Goal: Task Accomplishment & Management: Manage account settings

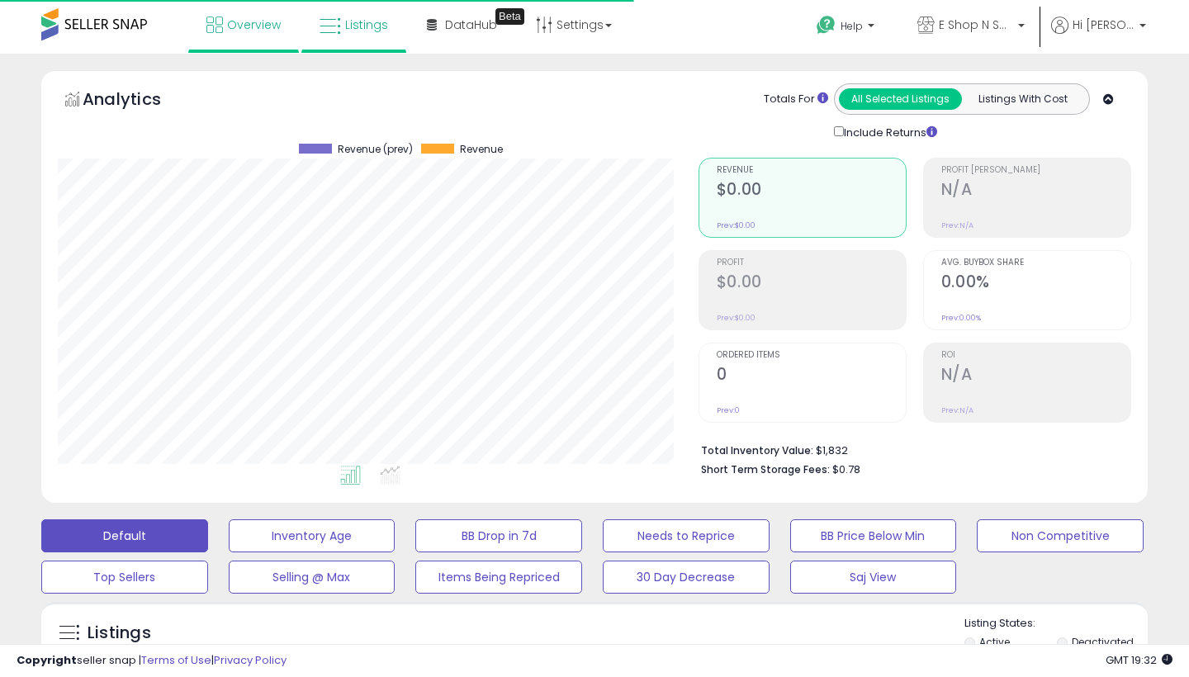
click at [241, 22] on span "Overview" at bounding box center [254, 25] width 54 height 17
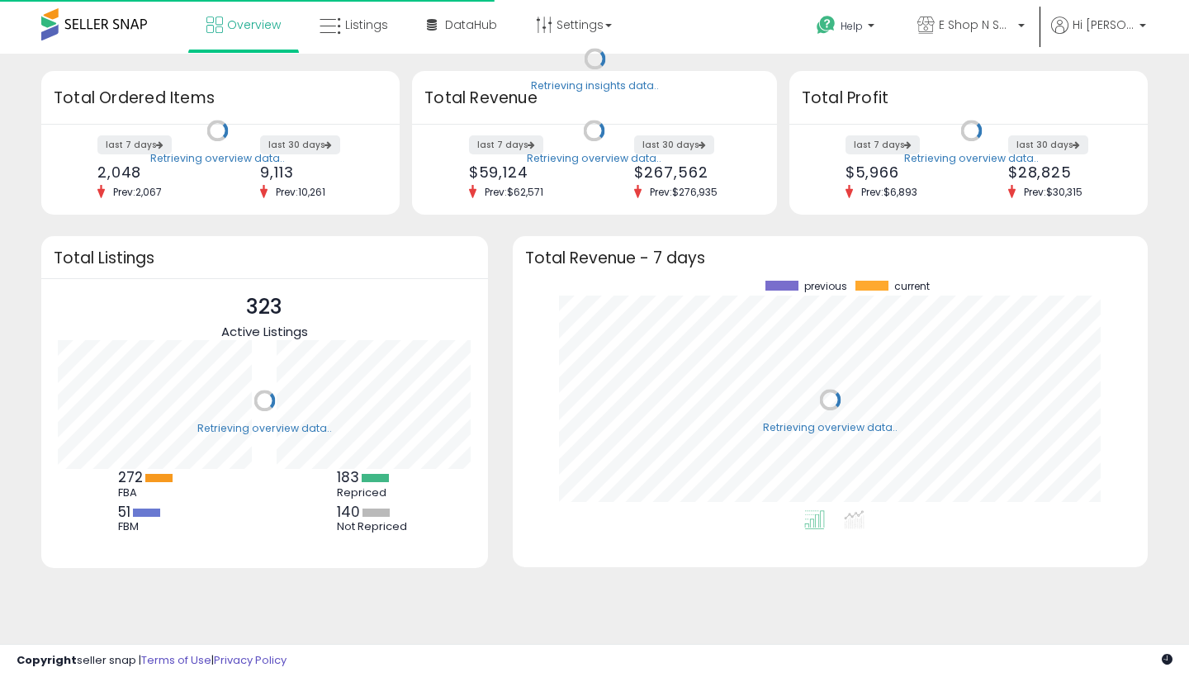
scroll to position [230, 602]
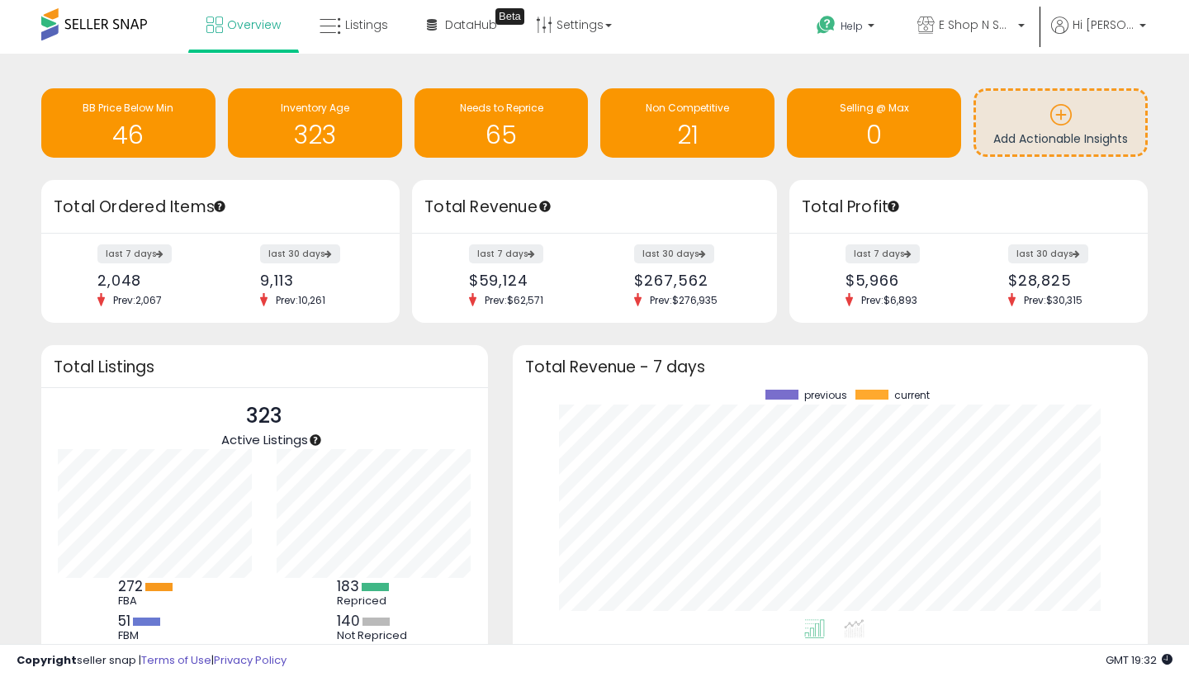
click at [497, 121] on h1 "65" at bounding box center [502, 134] width 158 height 27
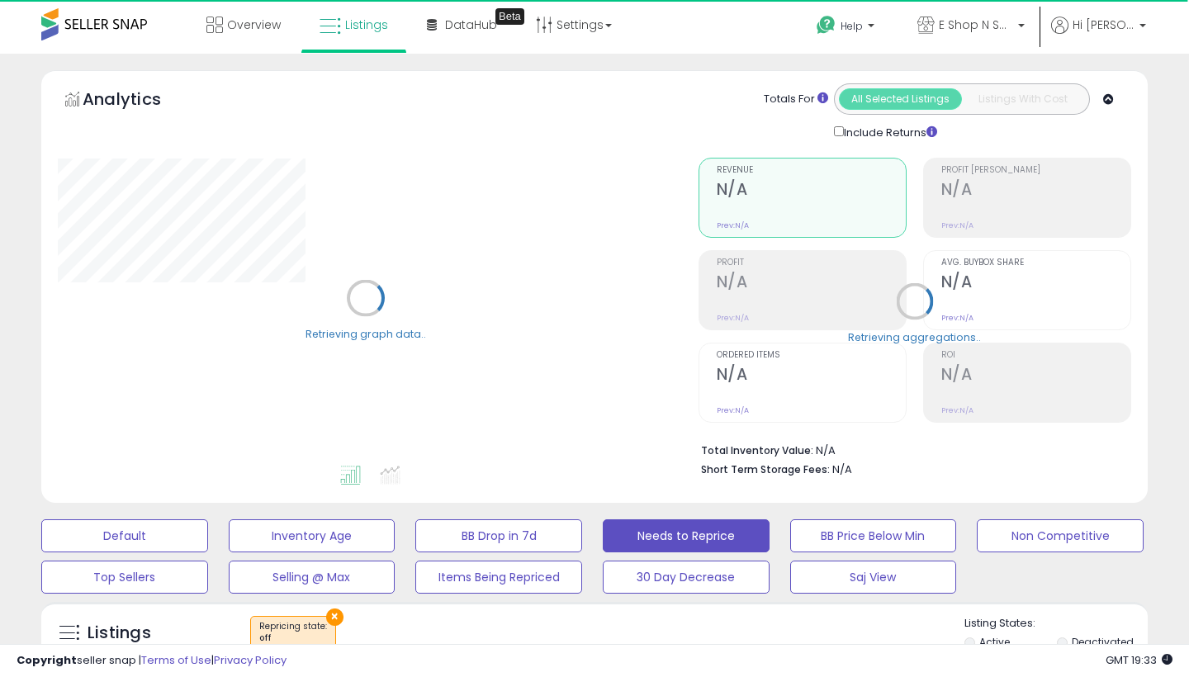
select select "**"
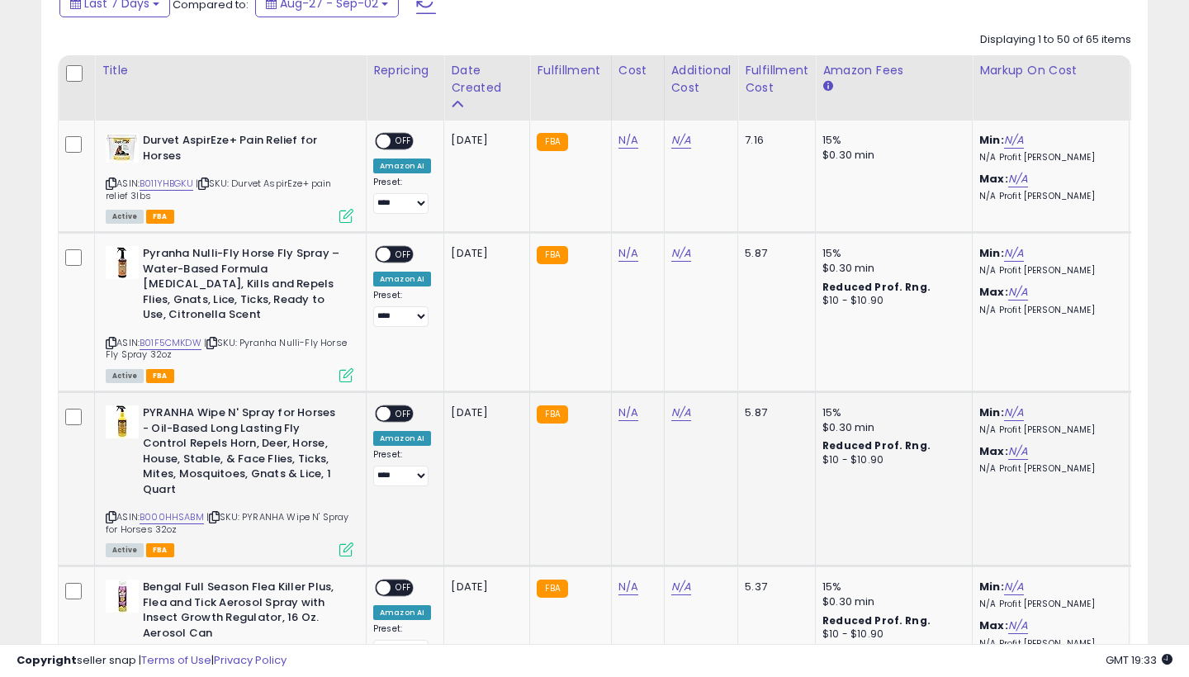
scroll to position [748, 0]
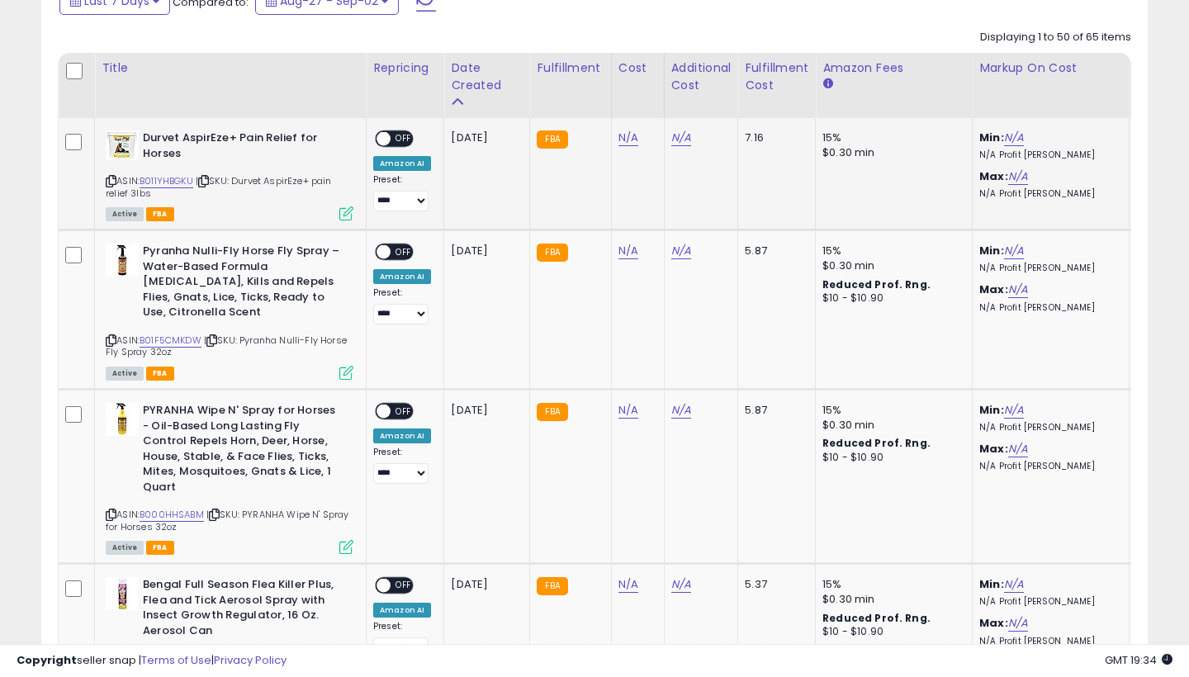
click at [624, 132] on link "N/A" at bounding box center [629, 138] width 20 height 17
type input "*****"
click at [690, 91] on button "submit" at bounding box center [676, 95] width 28 height 25
click at [678, 139] on link "N/A" at bounding box center [681, 138] width 20 height 17
type input "*"
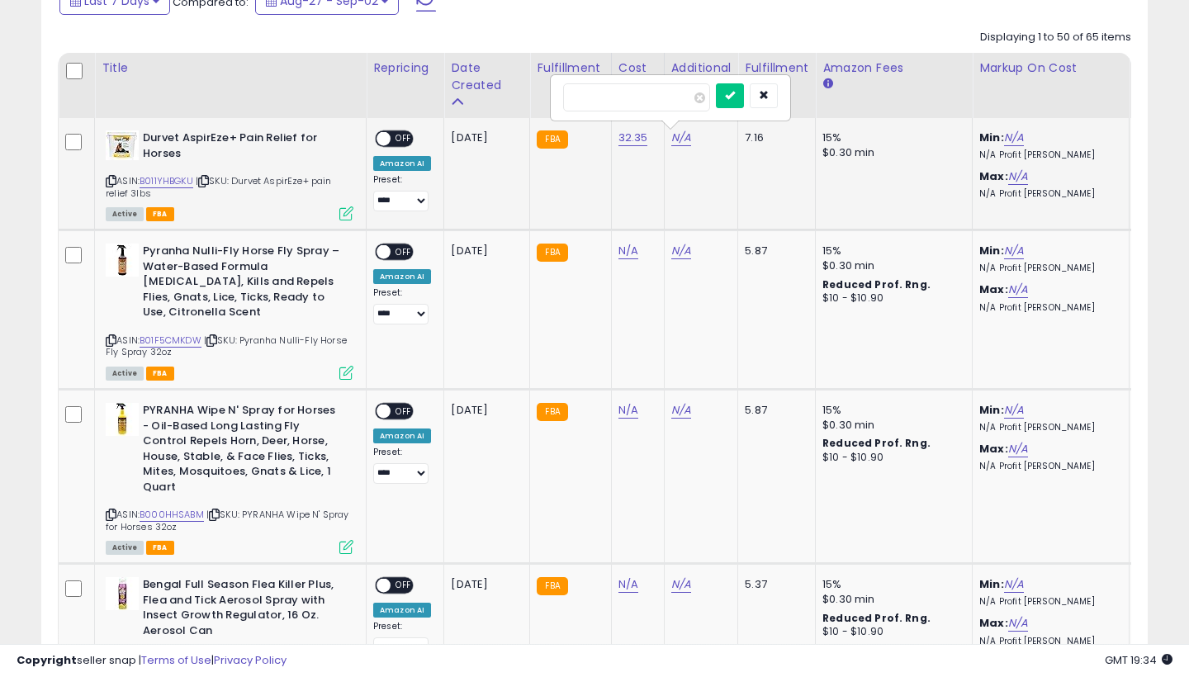
click at [743, 91] on button "submit" at bounding box center [730, 95] width 28 height 25
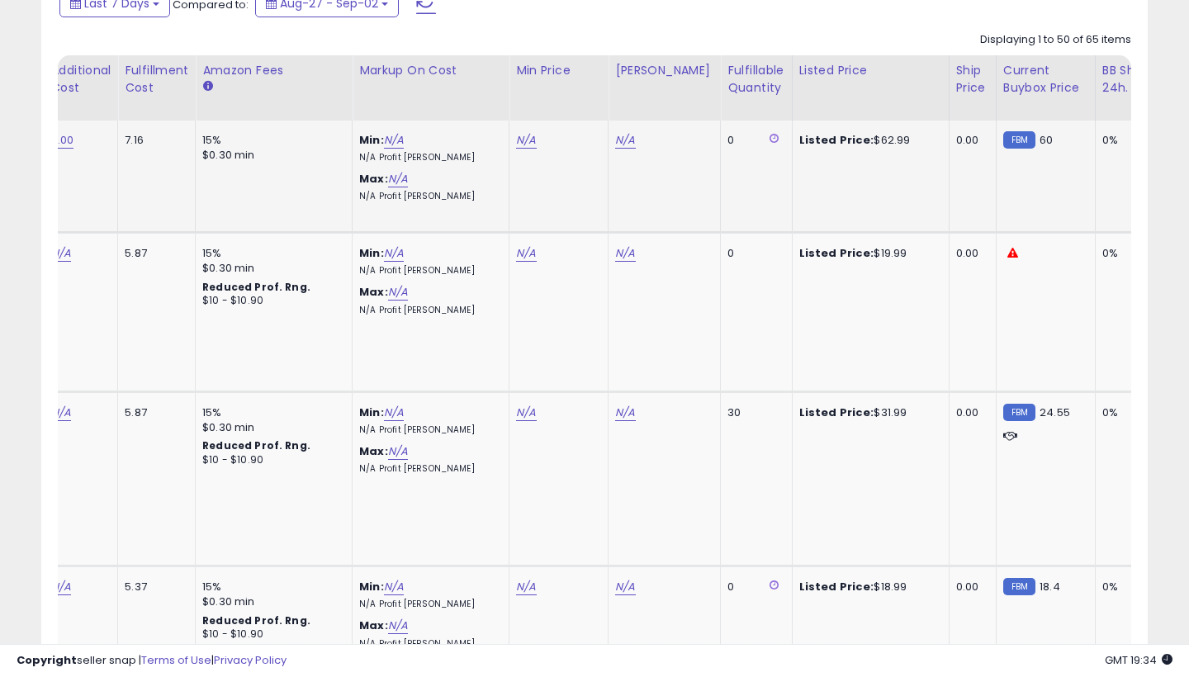
scroll to position [0, 0]
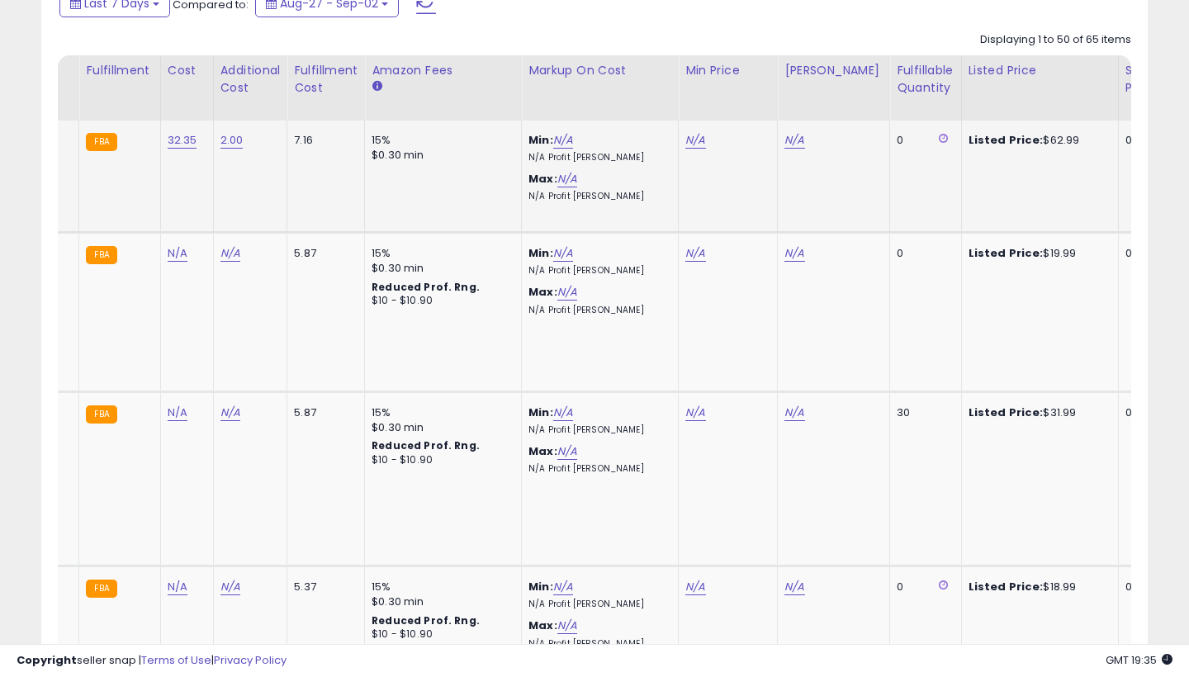
click at [697, 138] on link "N/A" at bounding box center [695, 140] width 20 height 17
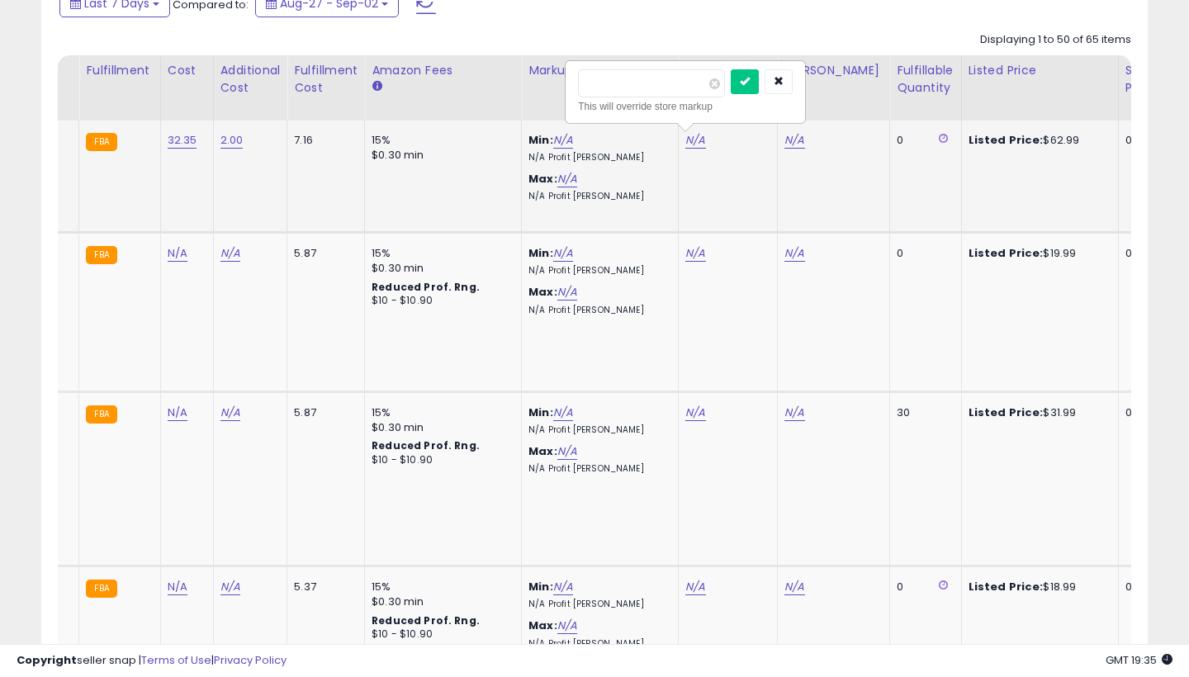
type input "*****"
click at [759, 77] on button "submit" at bounding box center [745, 81] width 28 height 25
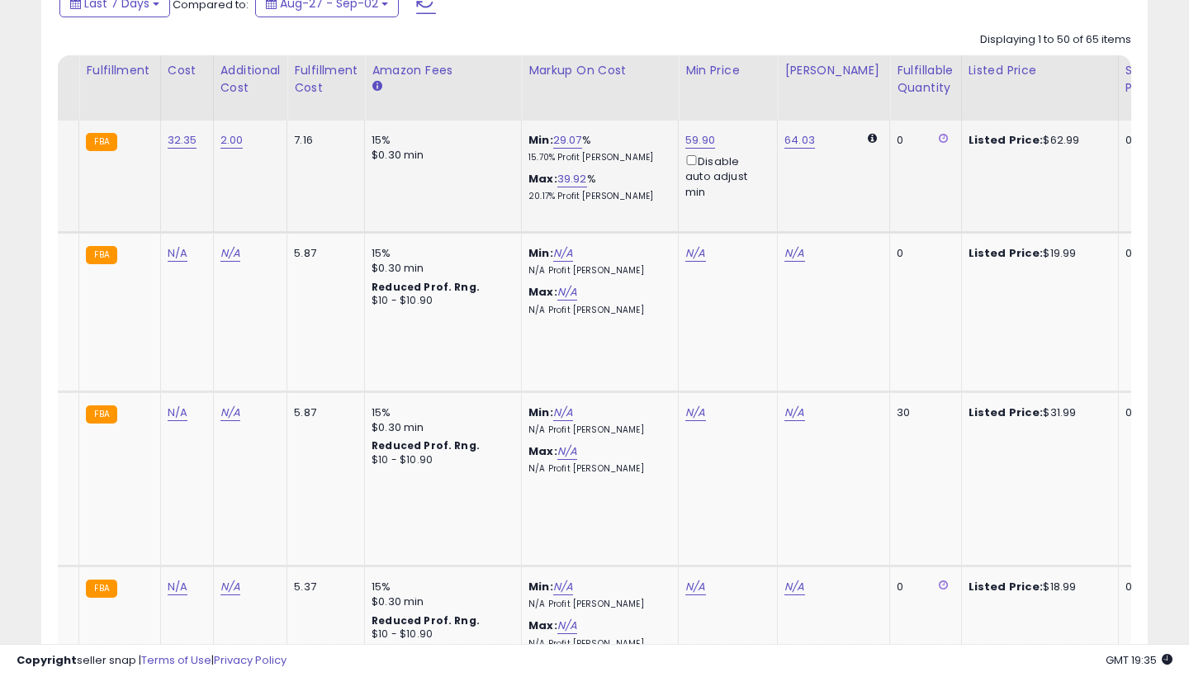
click at [699, 138] on link "59.90" at bounding box center [700, 140] width 30 height 17
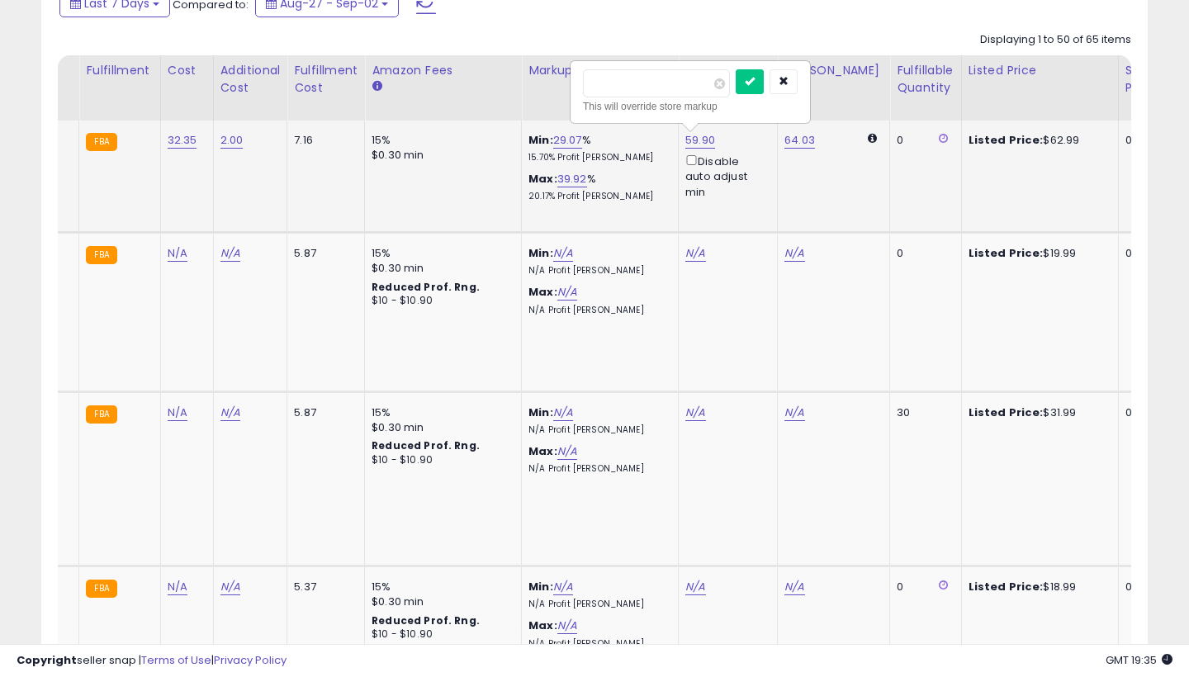
type input "*****"
click at [763, 77] on button "submit" at bounding box center [750, 81] width 28 height 25
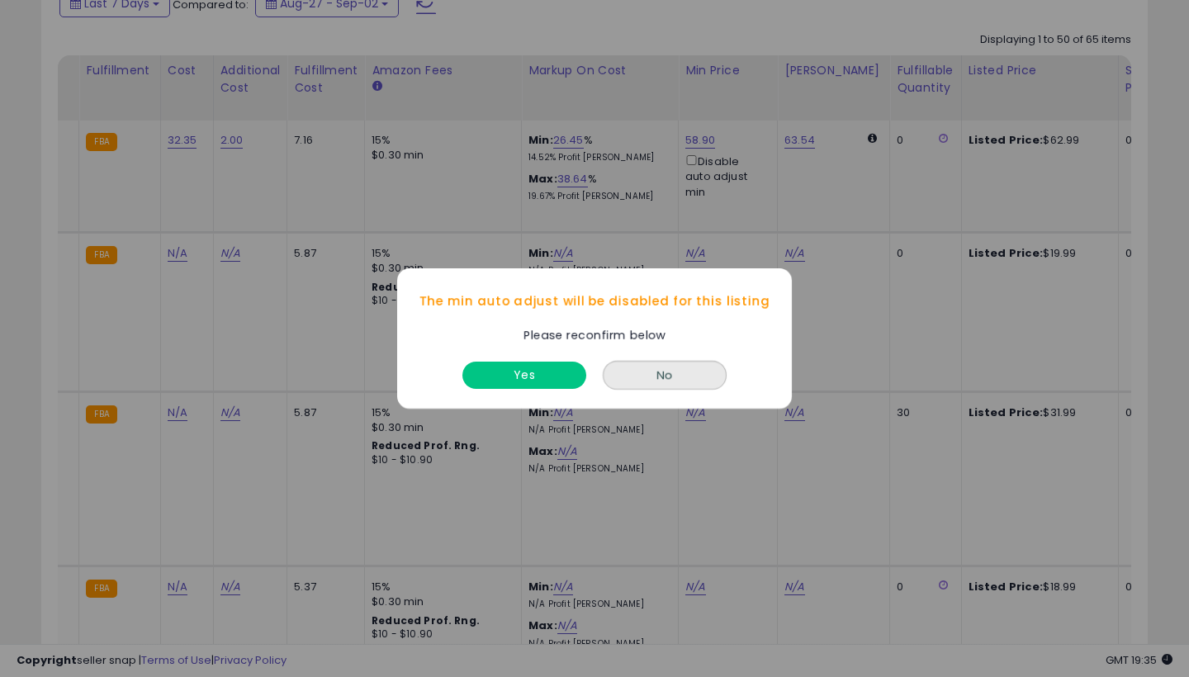
click at [522, 379] on button "Yes" at bounding box center [524, 375] width 124 height 27
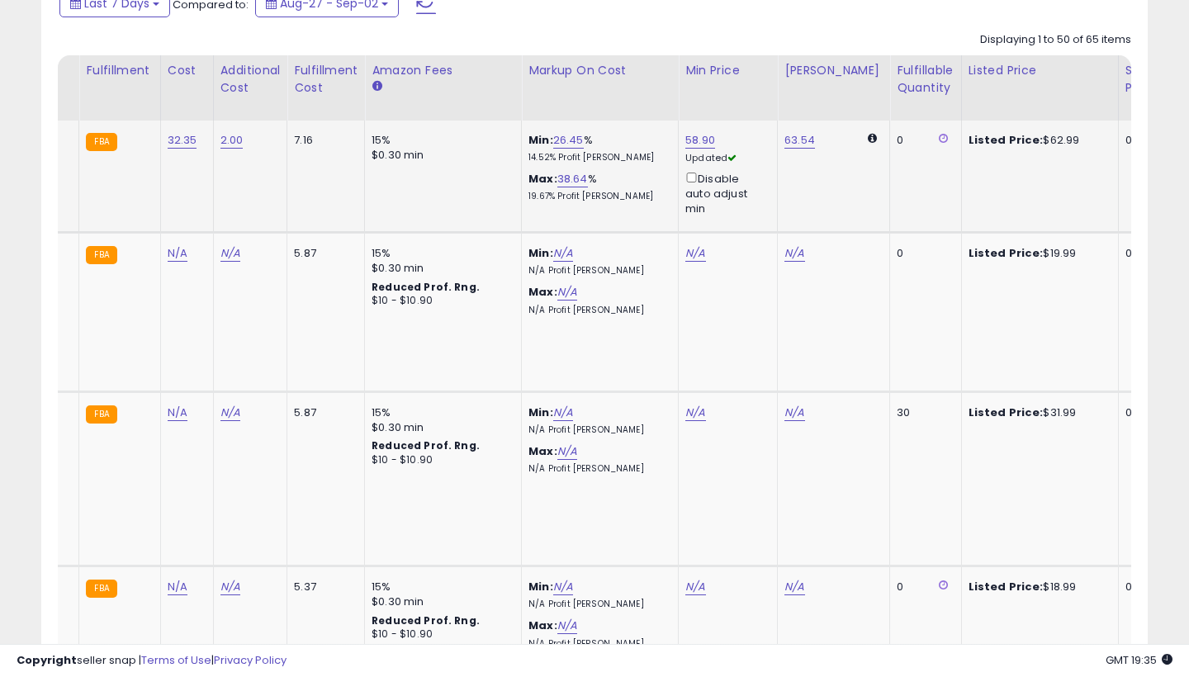
click at [701, 135] on link "58.90" at bounding box center [700, 140] width 30 height 17
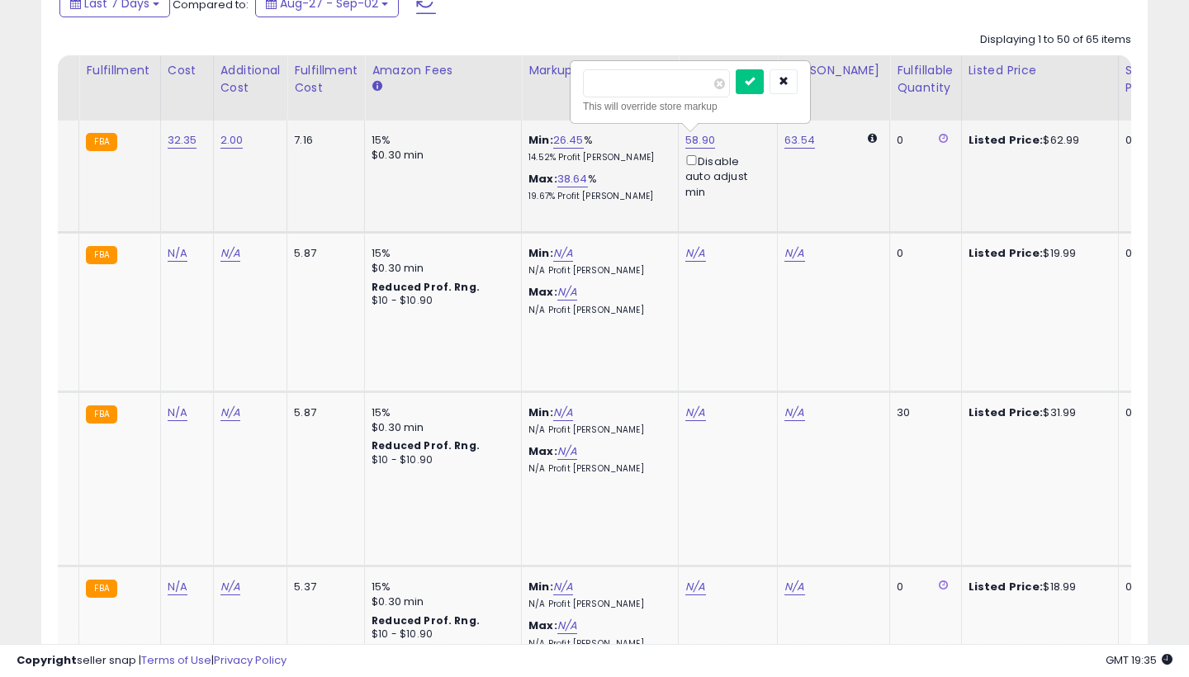
type input "*****"
click at [763, 77] on button "submit" at bounding box center [750, 81] width 28 height 25
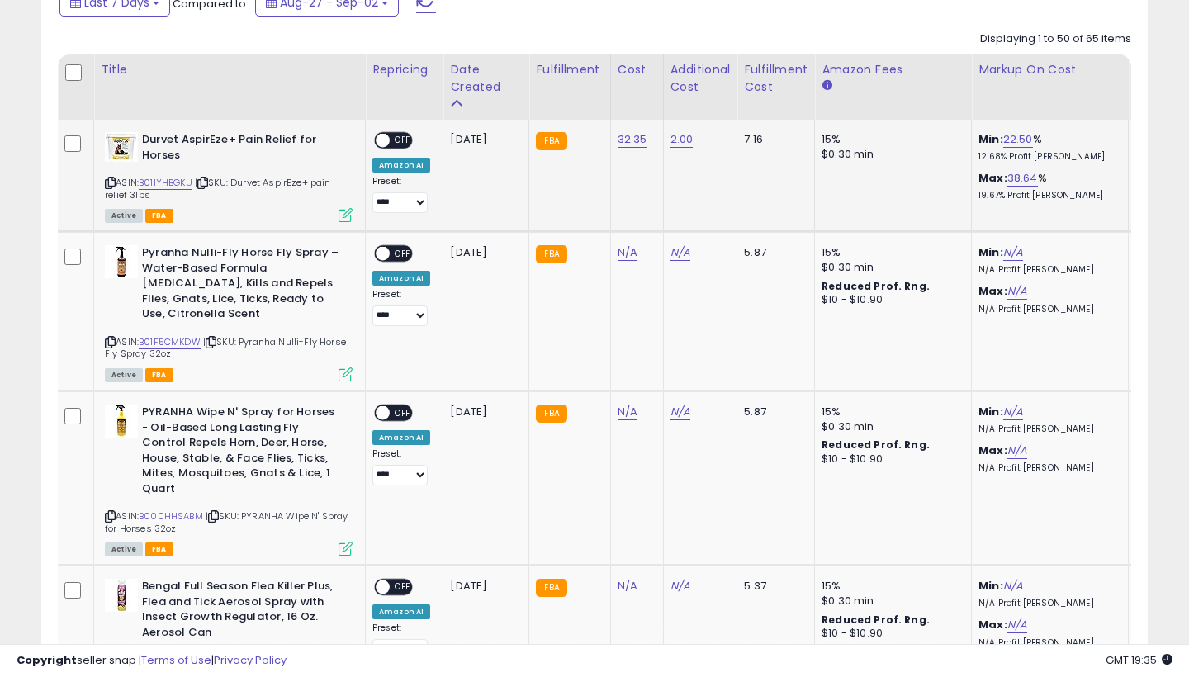
click at [386, 135] on span at bounding box center [383, 141] width 14 height 14
click at [576, 307] on td "FBA" at bounding box center [569, 311] width 81 height 159
click at [632, 247] on link "N/A" at bounding box center [628, 252] width 20 height 17
type input "****"
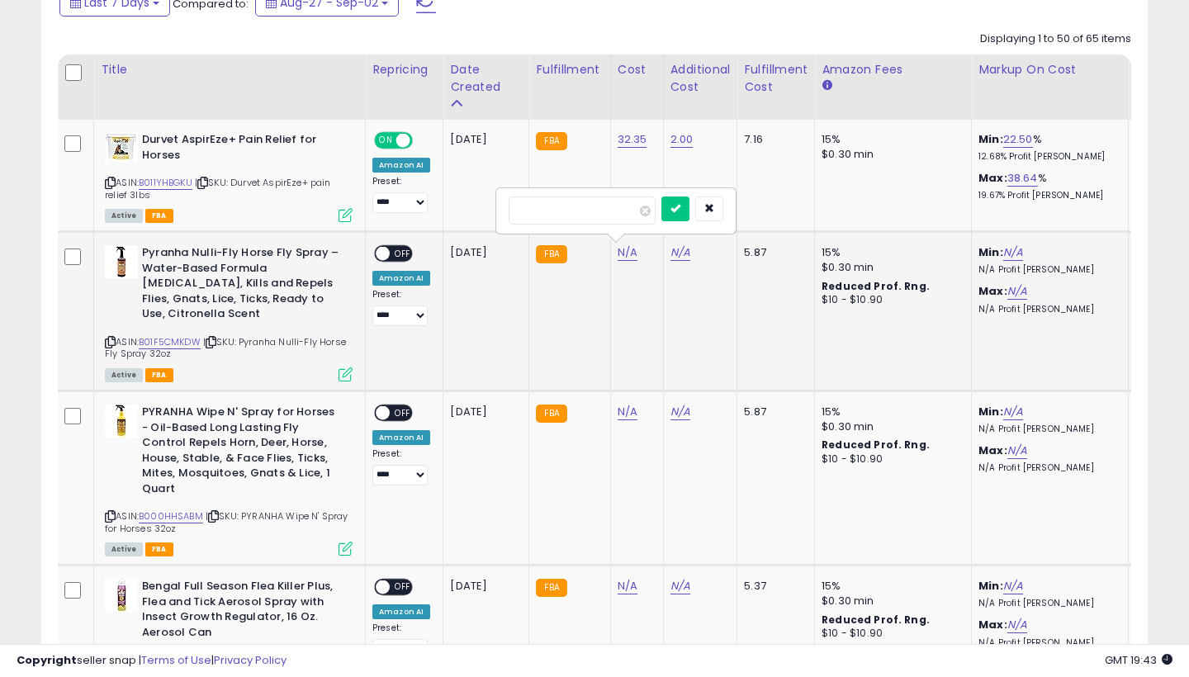
click at [690, 204] on button "submit" at bounding box center [675, 209] width 28 height 25
click at [681, 251] on link "N/A" at bounding box center [681, 252] width 20 height 17
type input "*"
click at [742, 204] on button "submit" at bounding box center [729, 209] width 28 height 25
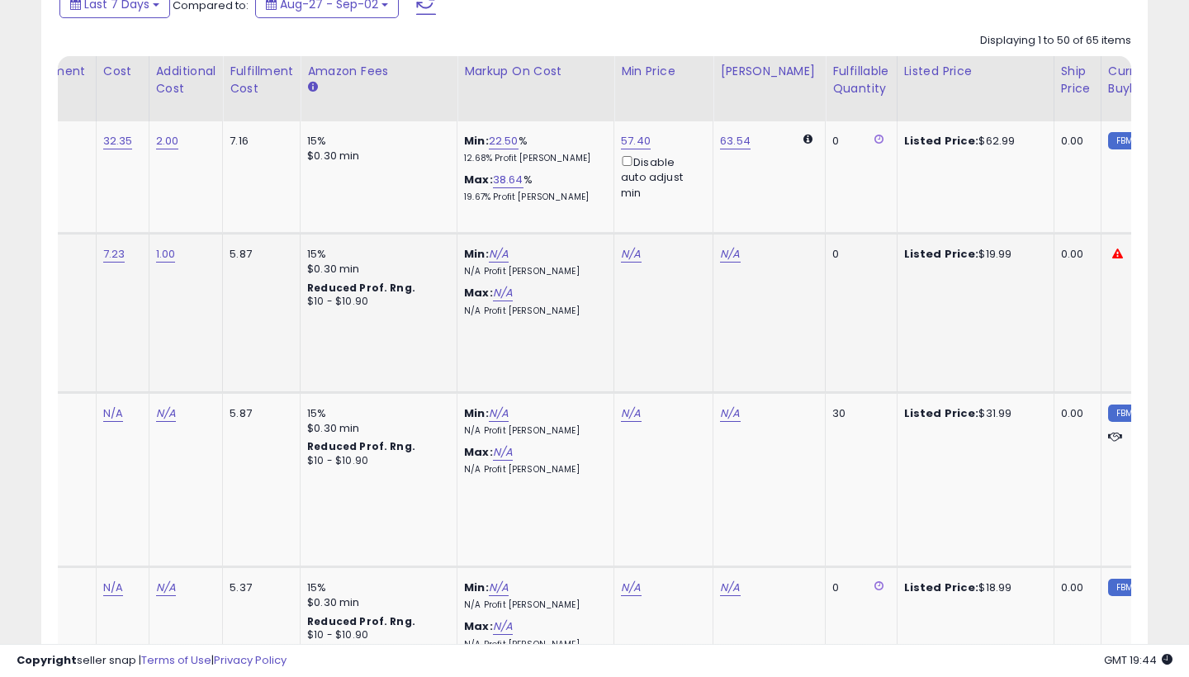
scroll to position [0, 515]
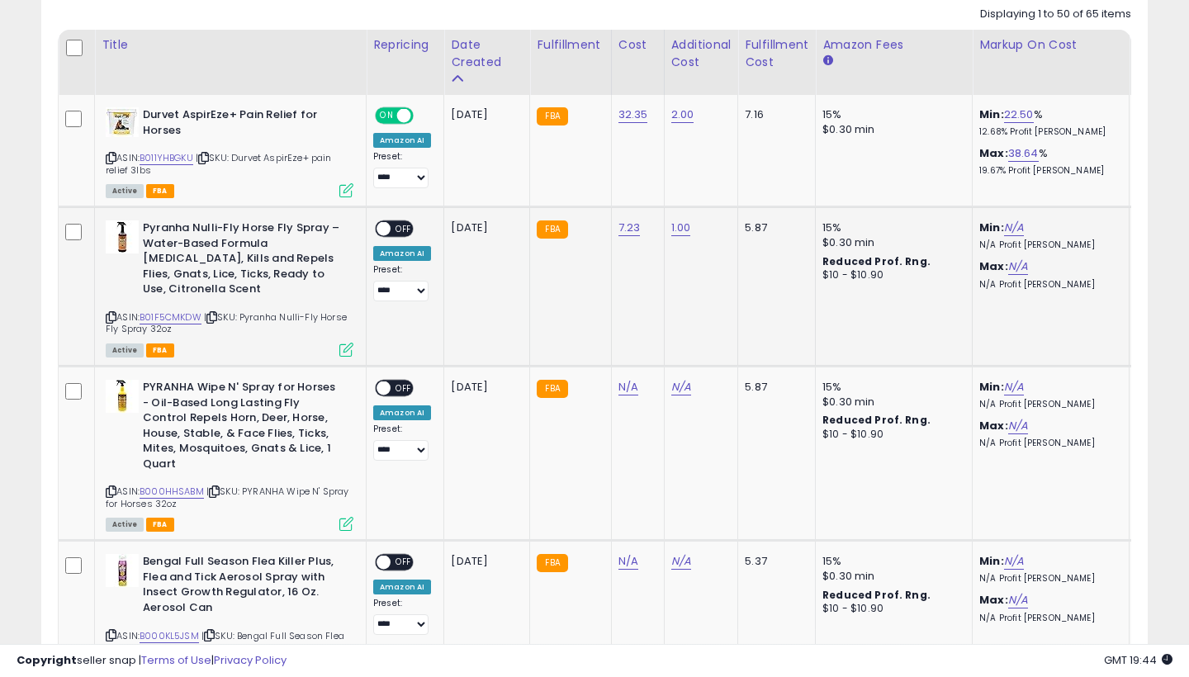
click at [160, 310] on link "B01F5CMKDW" at bounding box center [171, 317] width 62 height 14
click at [1016, 221] on link "N/A" at bounding box center [1014, 228] width 20 height 17
type input "*****"
click at [1078, 163] on button "submit" at bounding box center [1065, 167] width 28 height 25
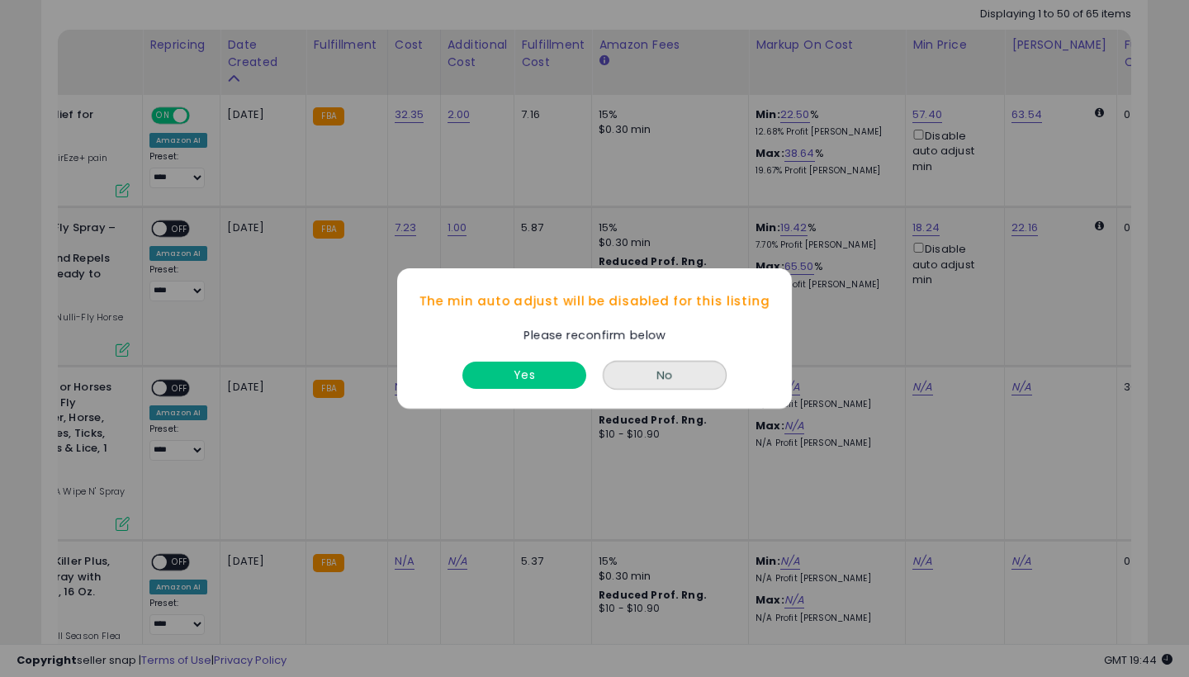
click at [544, 375] on button "Yes" at bounding box center [524, 375] width 124 height 27
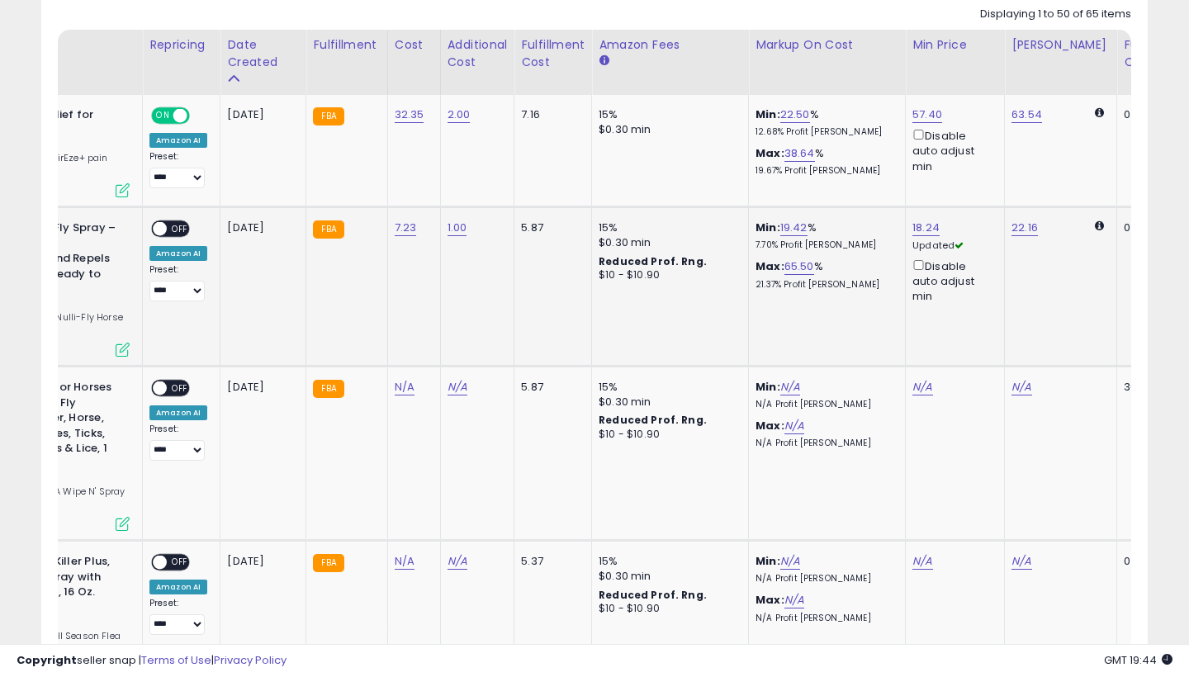
click at [925, 221] on link "18.24" at bounding box center [926, 228] width 27 height 17
type input "*****"
click at [988, 163] on button "submit" at bounding box center [975, 167] width 28 height 25
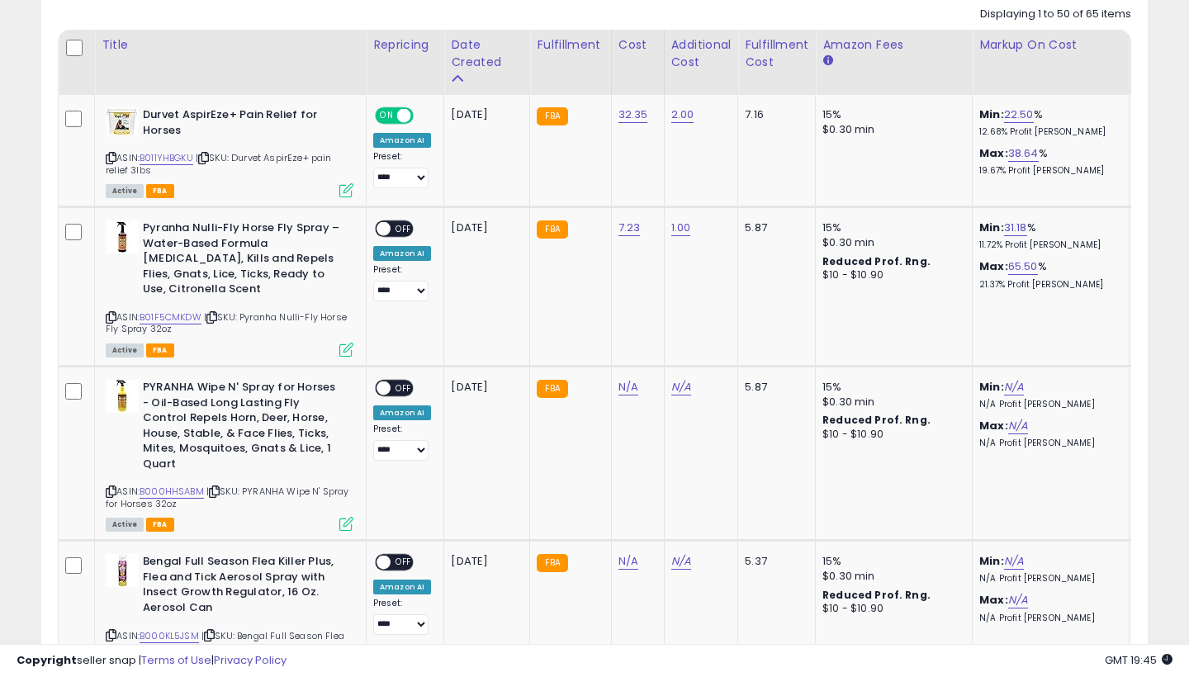
scroll to position [0, 0]
click at [625, 379] on link "N/A" at bounding box center [629, 387] width 20 height 17
type input "*****"
click at [690, 335] on button "submit" at bounding box center [676, 340] width 28 height 25
click at [680, 382] on link "N/A" at bounding box center [681, 387] width 20 height 17
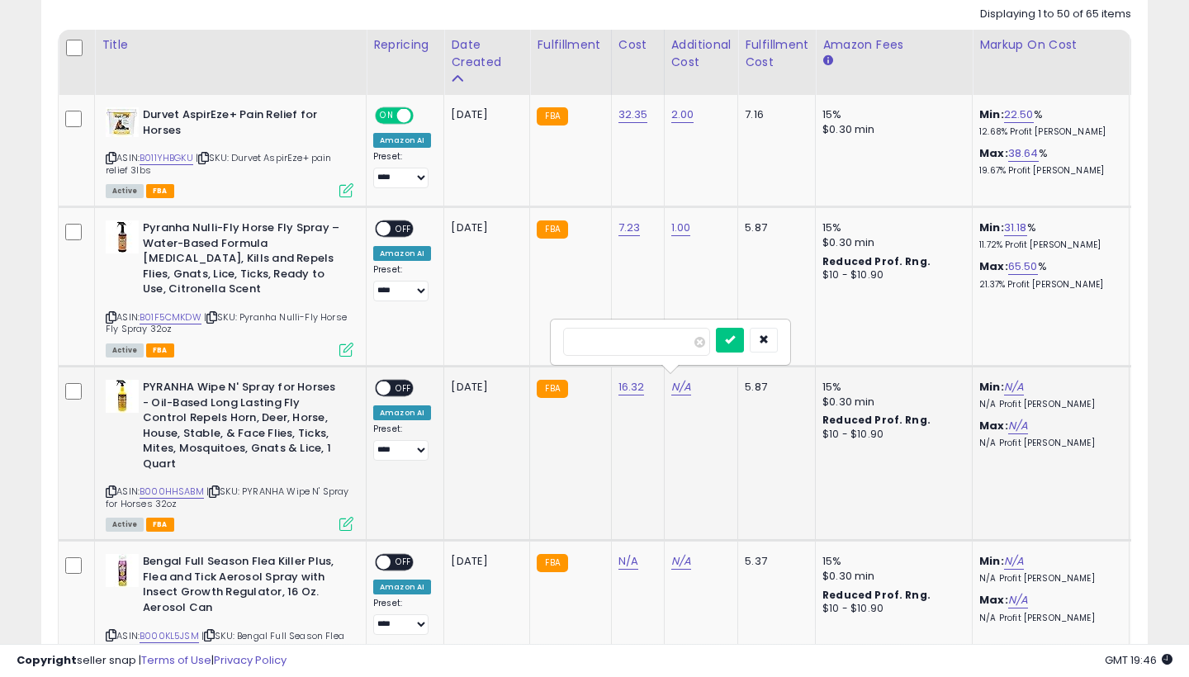
type input "*"
click at [743, 335] on button "submit" at bounding box center [730, 340] width 28 height 25
click at [172, 485] on link "B000HHSABM" at bounding box center [172, 492] width 64 height 14
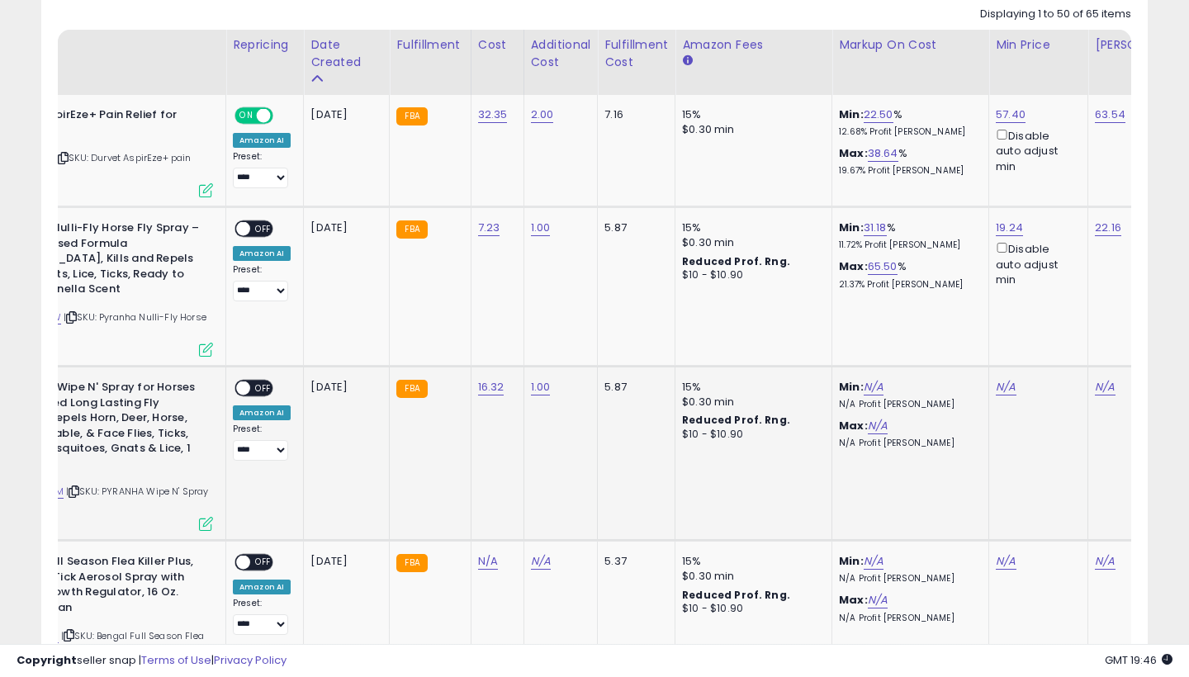
scroll to position [0, 148]
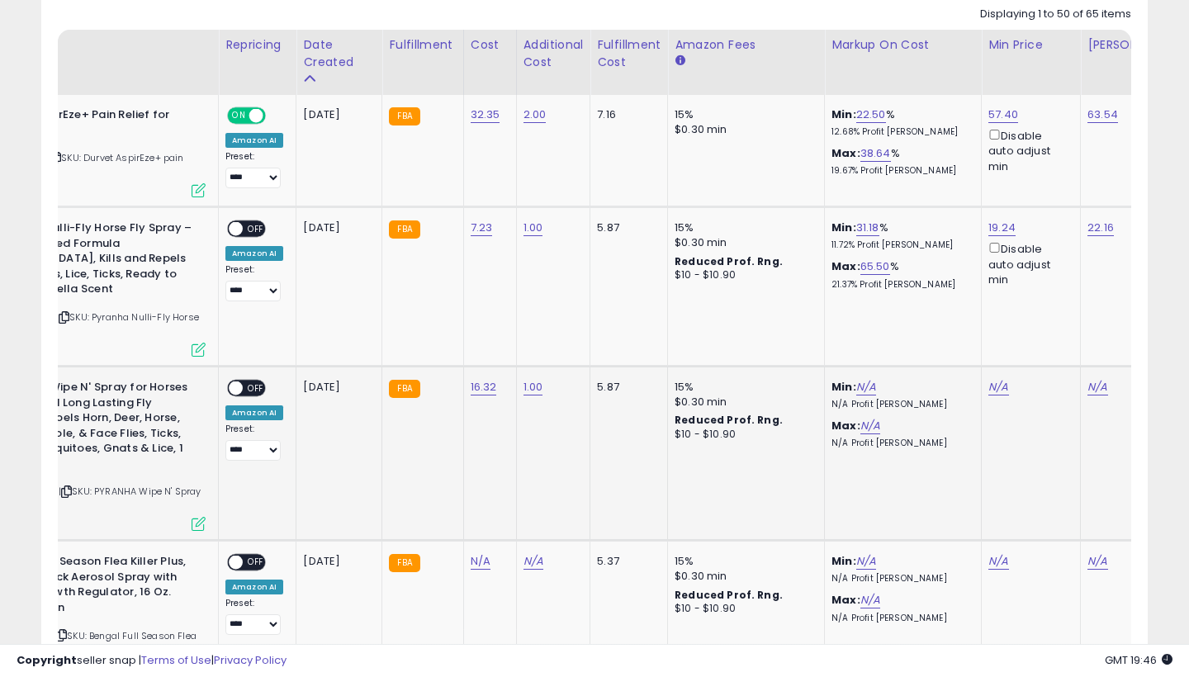
click at [993, 380] on link "N/A" at bounding box center [998, 387] width 20 height 17
type input "*****"
click at [1062, 319] on button "submit" at bounding box center [1048, 323] width 28 height 25
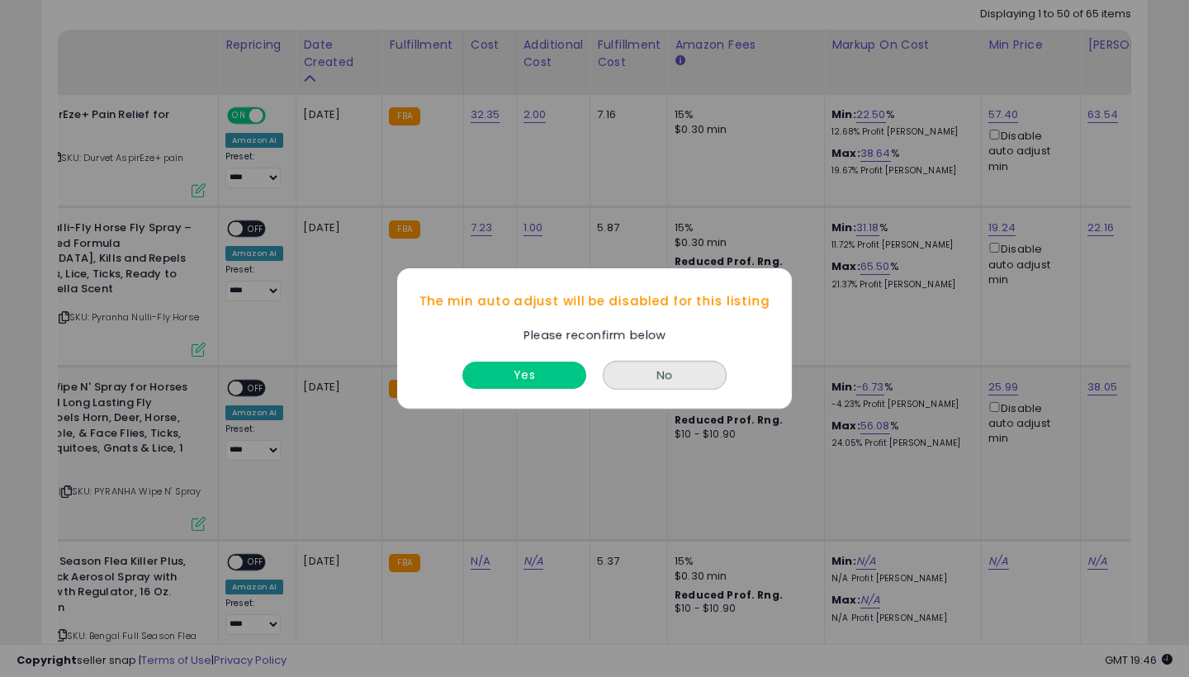
click at [498, 381] on button "Yes" at bounding box center [524, 375] width 124 height 27
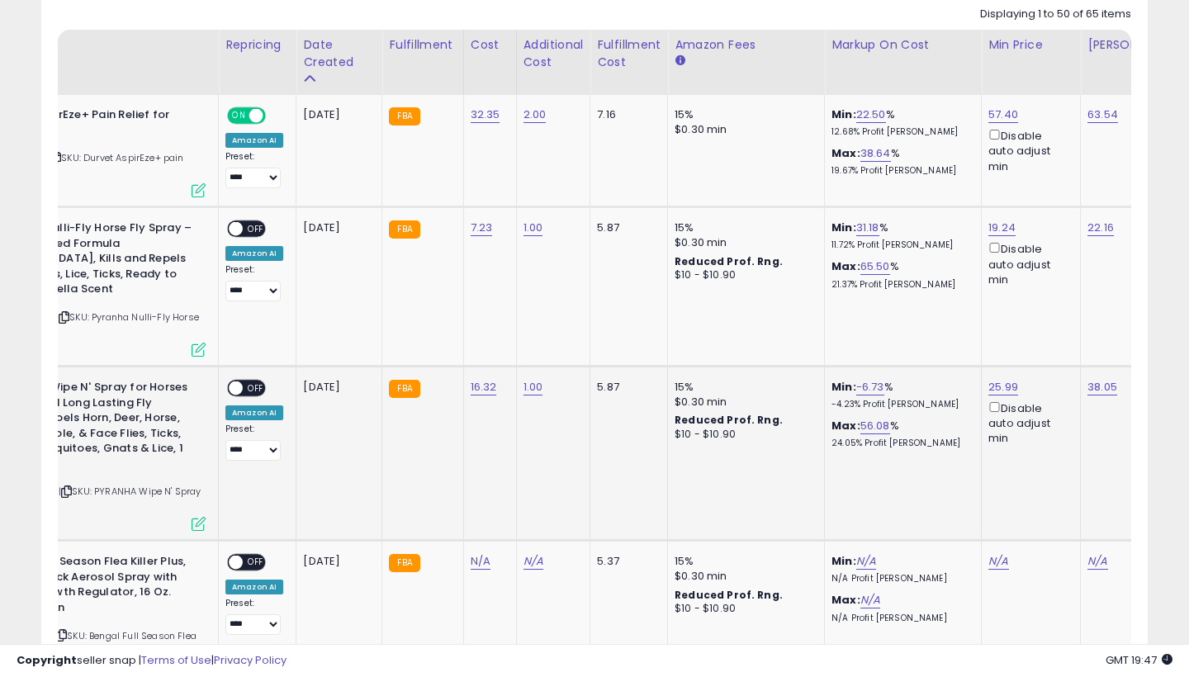
click at [1008, 379] on link "25.99" at bounding box center [1003, 387] width 30 height 17
type input "*****"
click at [1066, 319] on button "submit" at bounding box center [1053, 323] width 28 height 25
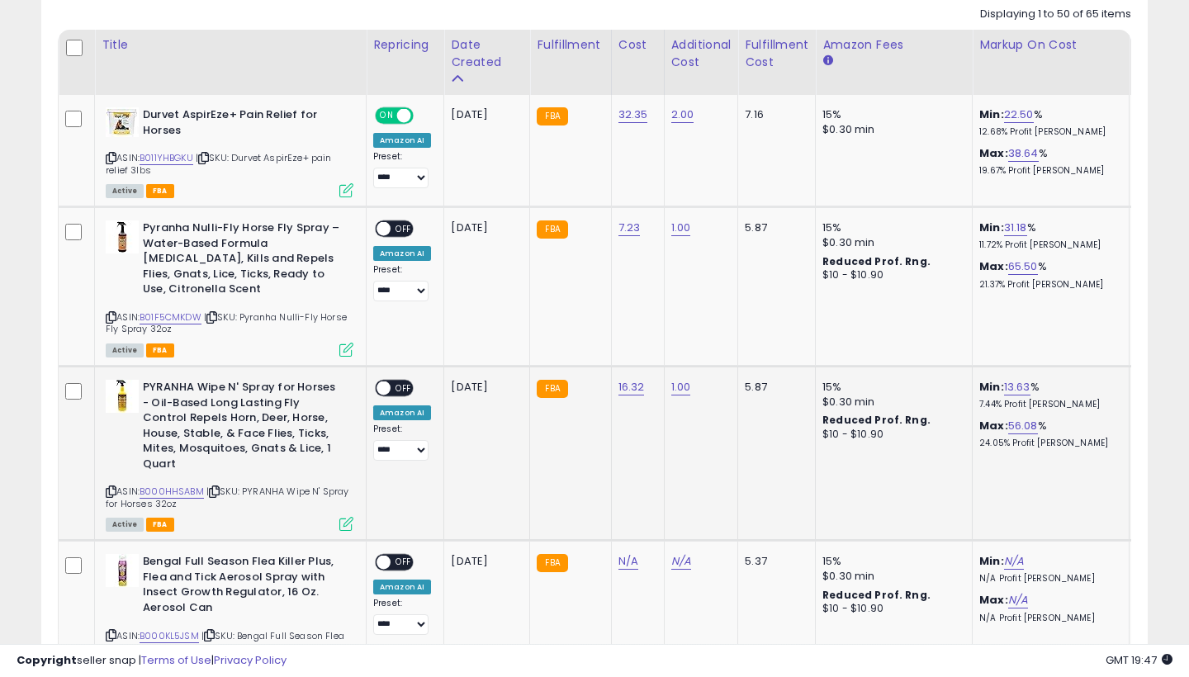
scroll to position [0, 0]
click at [396, 382] on span "OFF" at bounding box center [404, 389] width 26 height 14
click at [383, 222] on span at bounding box center [384, 229] width 14 height 14
click at [385, 222] on span at bounding box center [384, 229] width 14 height 14
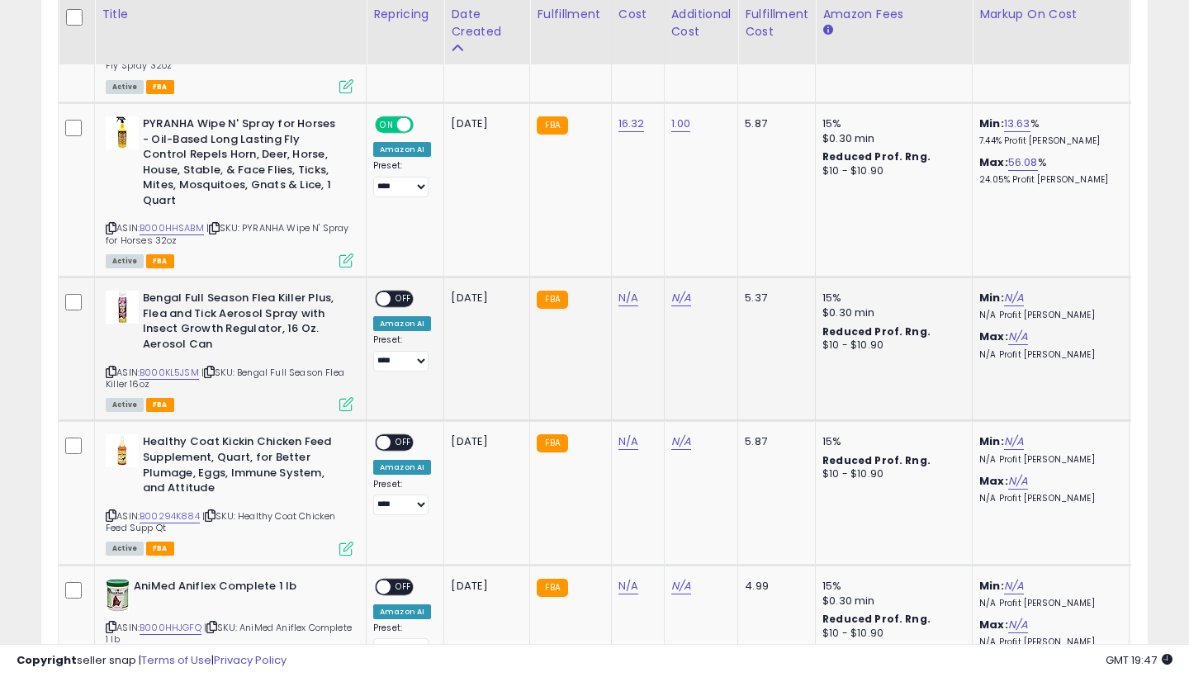
scroll to position [1037, 0]
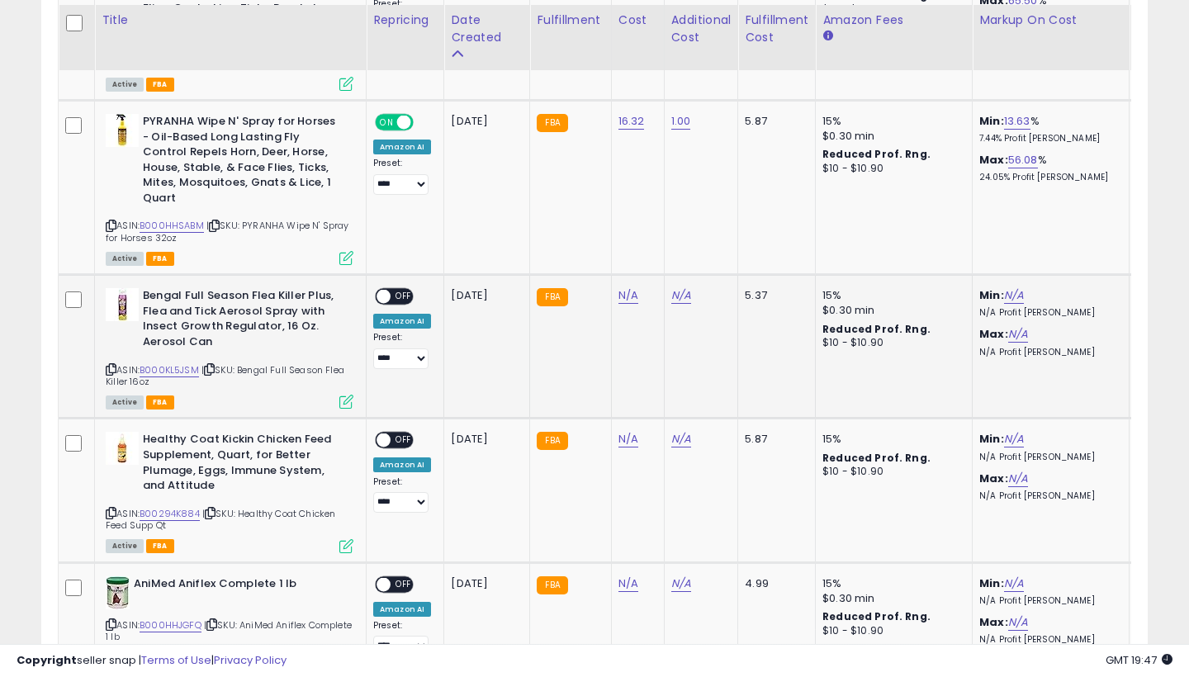
click at [176, 363] on link "B000KL5JSM" at bounding box center [169, 370] width 59 height 14
click at [183, 363] on link "B000KL5JSM" at bounding box center [169, 370] width 59 height 14
click at [623, 287] on link "N/A" at bounding box center [629, 295] width 20 height 17
type input "****"
click at [690, 225] on button "submit" at bounding box center [676, 230] width 28 height 25
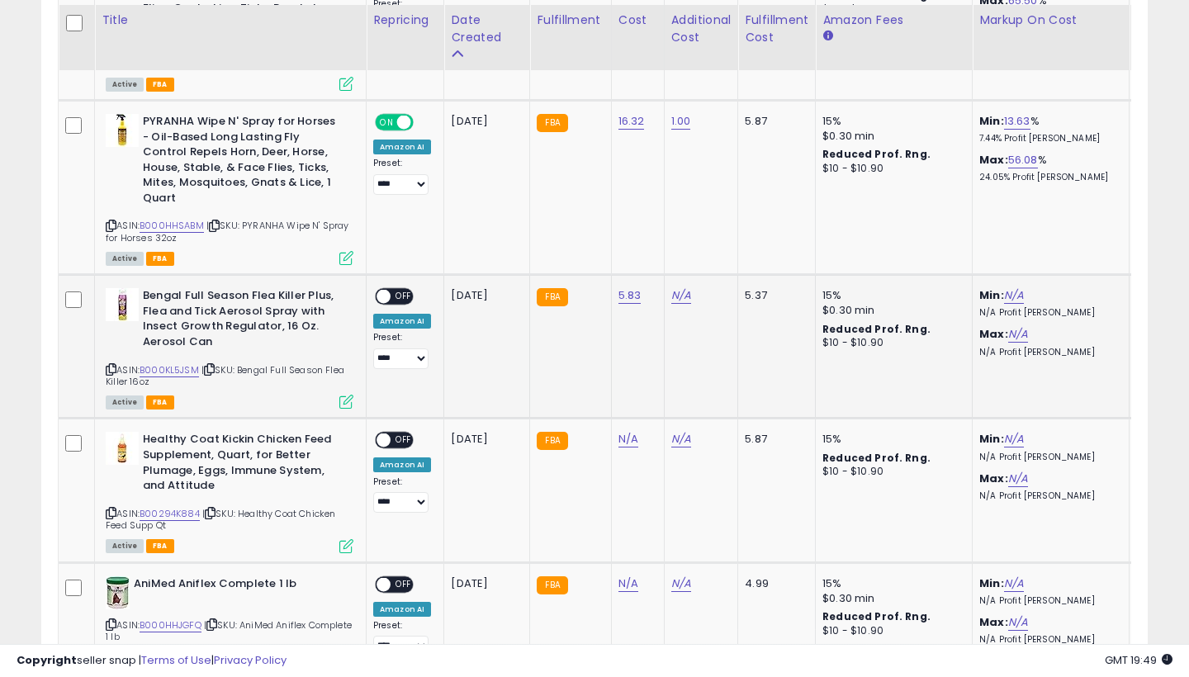
click at [622, 287] on link "5.83" at bounding box center [630, 295] width 23 height 17
type input "****"
click at [691, 225] on button "submit" at bounding box center [678, 230] width 28 height 25
click at [680, 287] on link "N/A" at bounding box center [681, 295] width 20 height 17
type input "*"
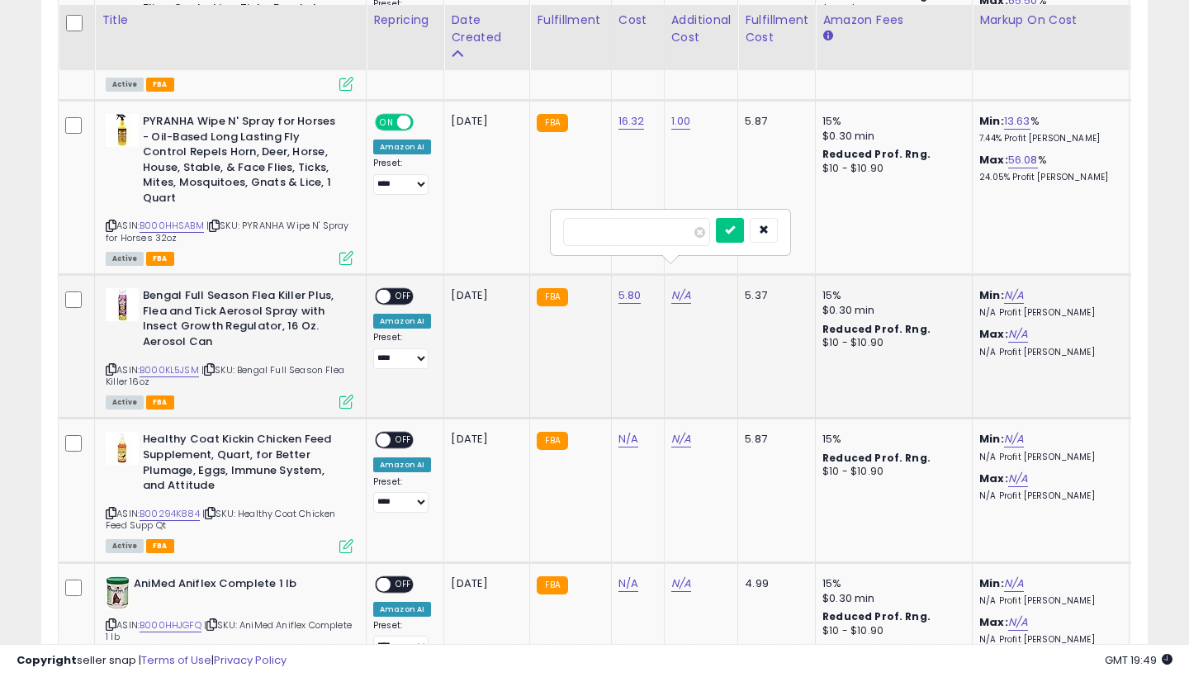
click at [743, 225] on button "submit" at bounding box center [730, 230] width 28 height 25
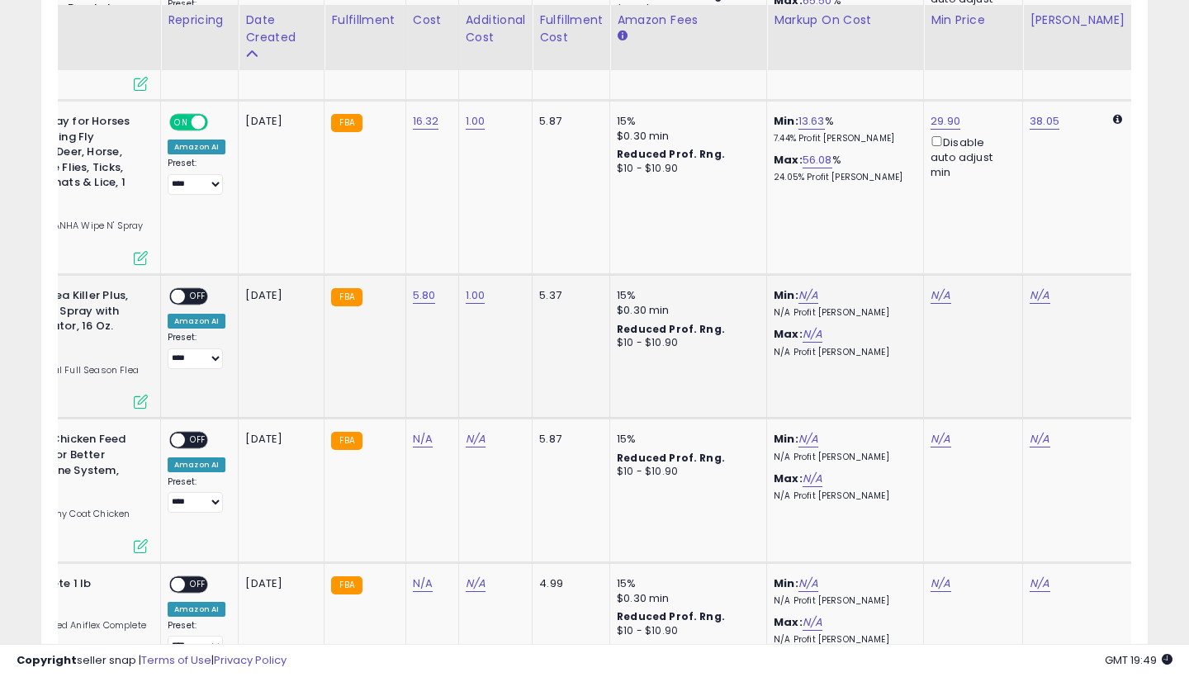
scroll to position [1033, 0]
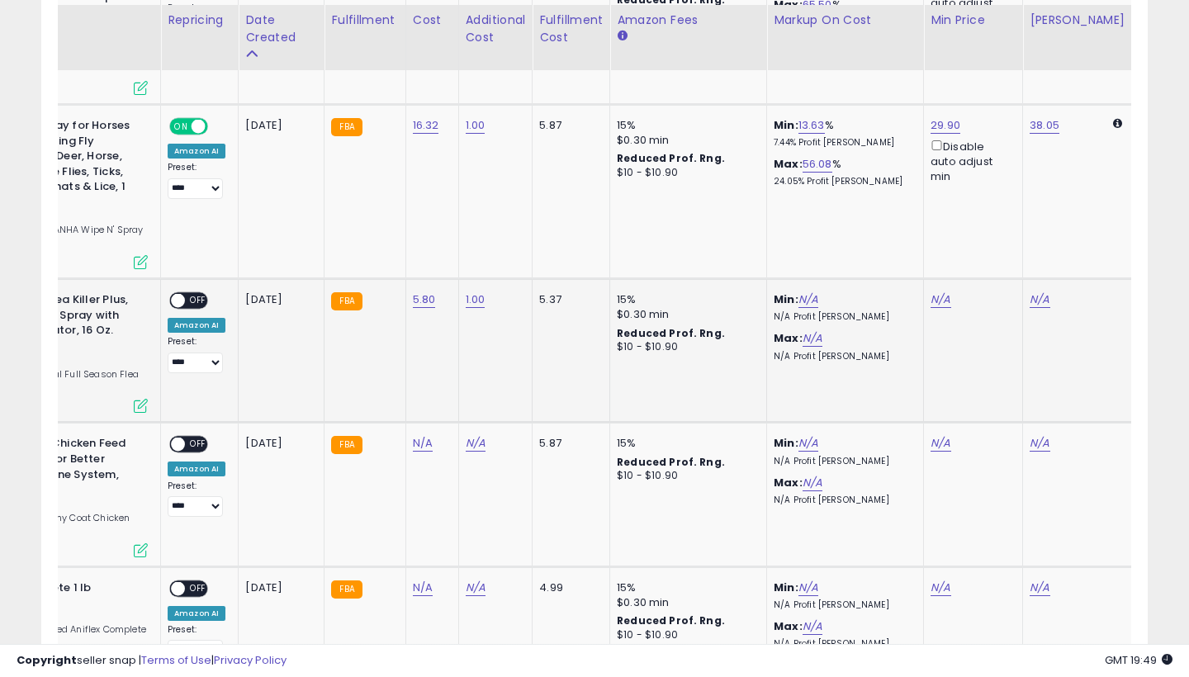
click at [938, 282] on td "N/A" at bounding box center [973, 351] width 99 height 144
click at [938, 292] on link "N/A" at bounding box center [941, 300] width 20 height 17
type input "*****"
click at [1004, 213] on button "submit" at bounding box center [990, 218] width 28 height 25
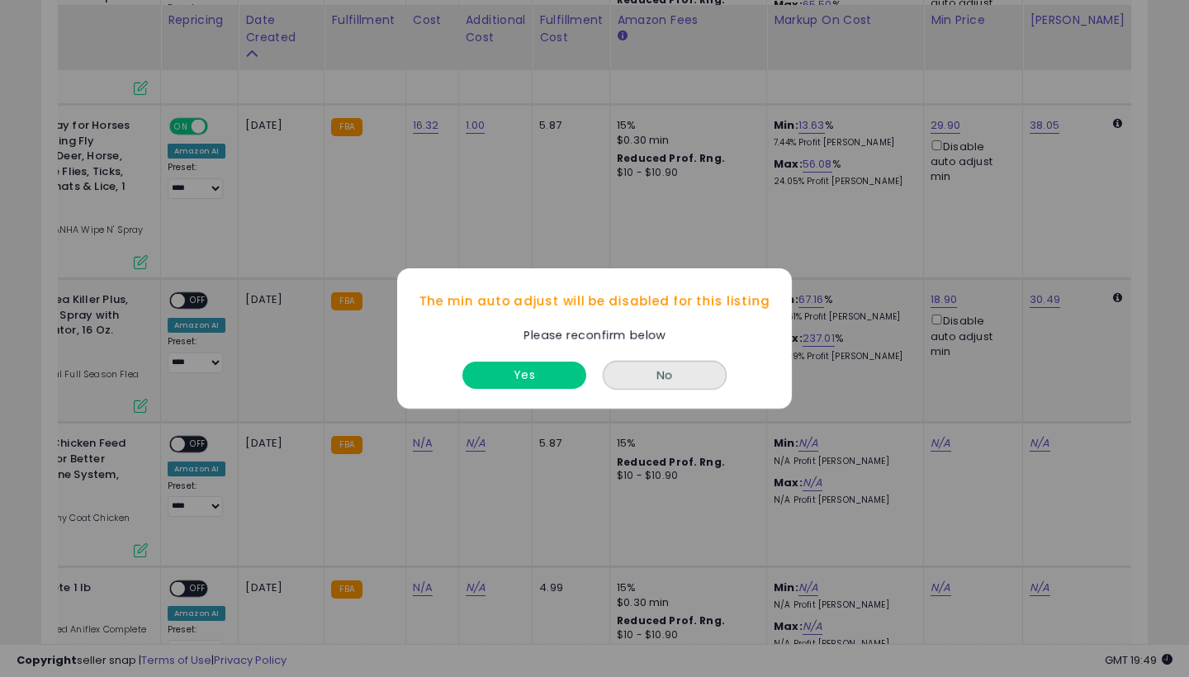
click at [541, 369] on button "Yes" at bounding box center [524, 375] width 124 height 27
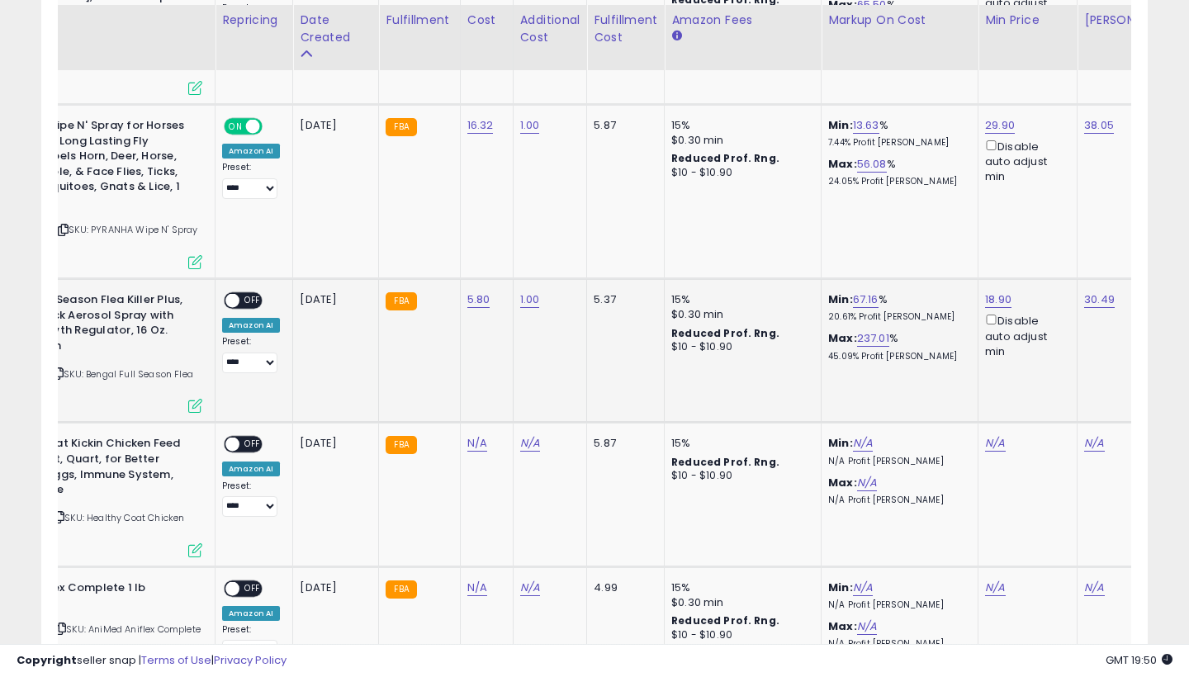
scroll to position [0, 169]
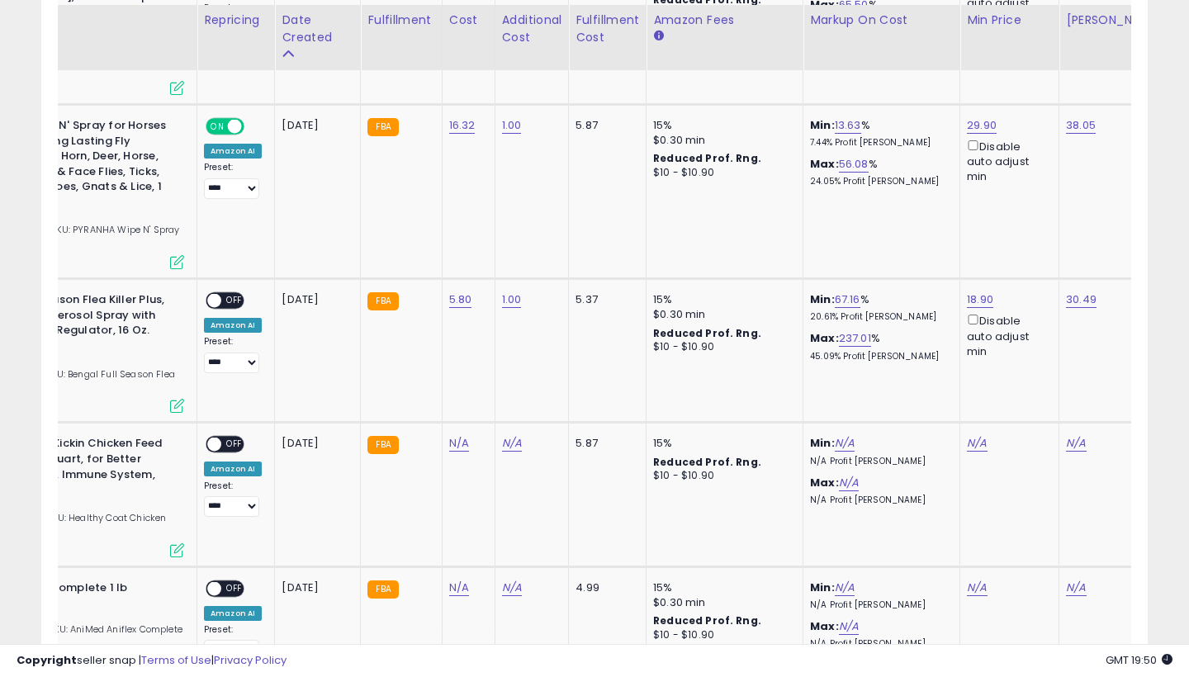
click at [977, 292] on link "18.90" at bounding box center [980, 300] width 26 height 17
type input "*****"
click at [1043, 213] on button "submit" at bounding box center [1030, 218] width 28 height 25
click at [216, 294] on span at bounding box center [214, 301] width 14 height 14
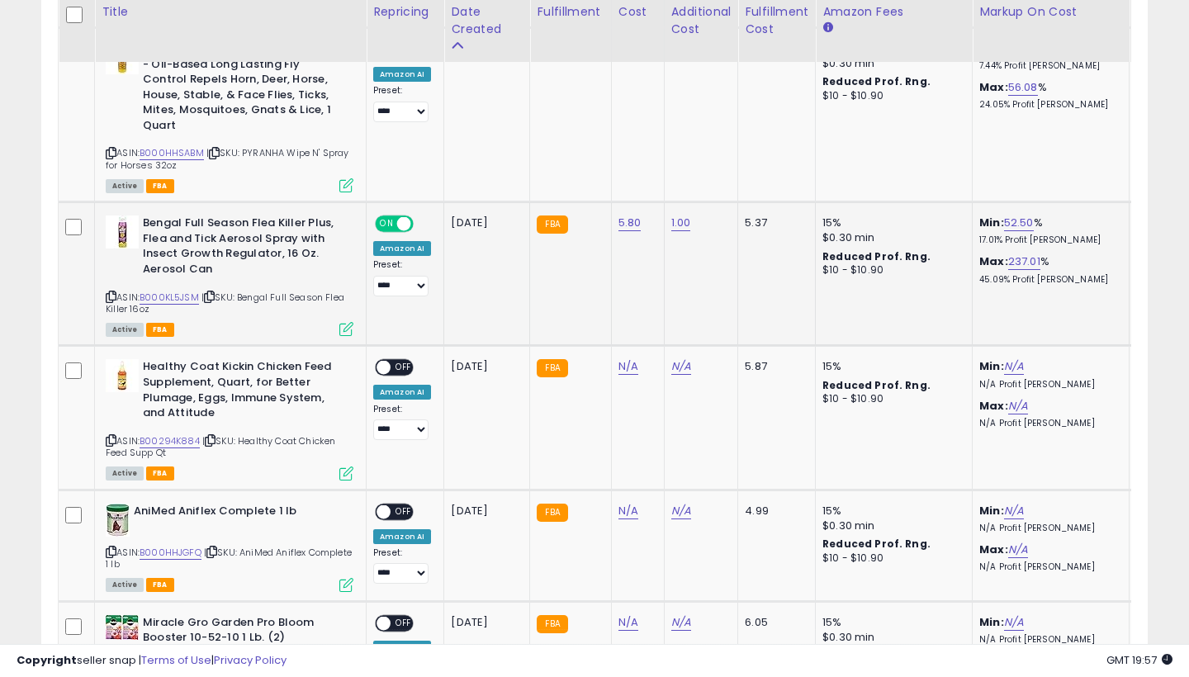
scroll to position [1112, 0]
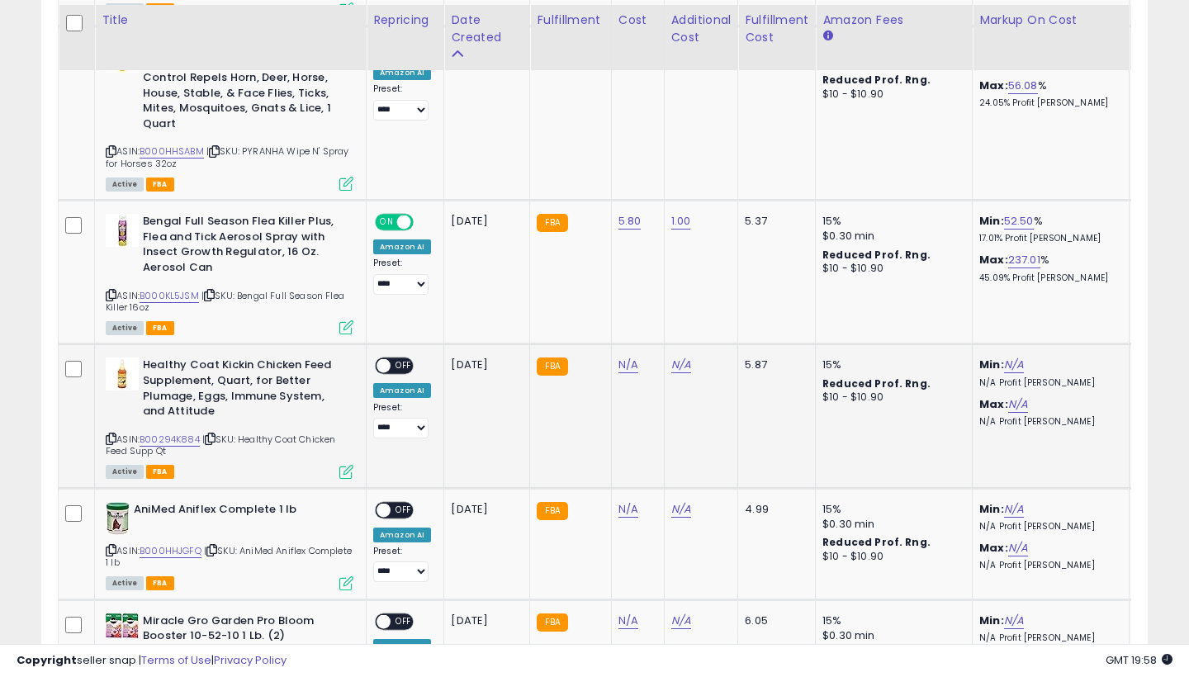
click at [628, 357] on link "N/A" at bounding box center [629, 365] width 20 height 17
type input "**"
click at [690, 292] on button "submit" at bounding box center [676, 297] width 28 height 25
click at [682, 357] on link "N/A" at bounding box center [681, 365] width 20 height 17
type input "***"
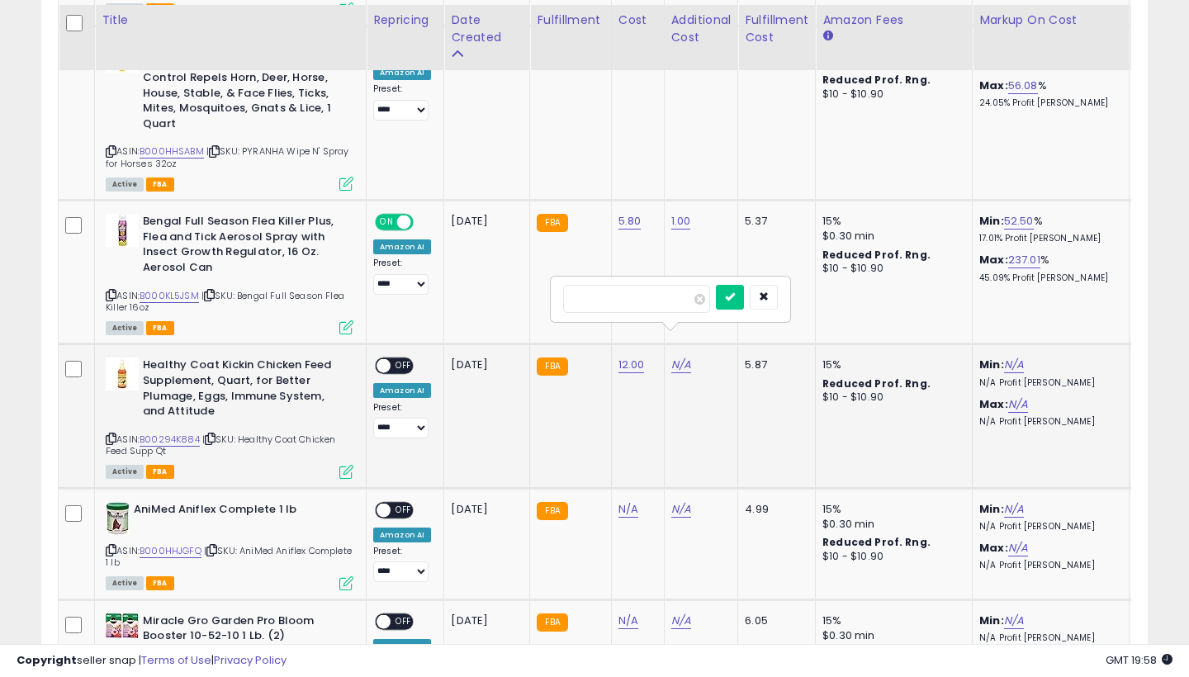
click at [743, 292] on button "submit" at bounding box center [730, 297] width 28 height 25
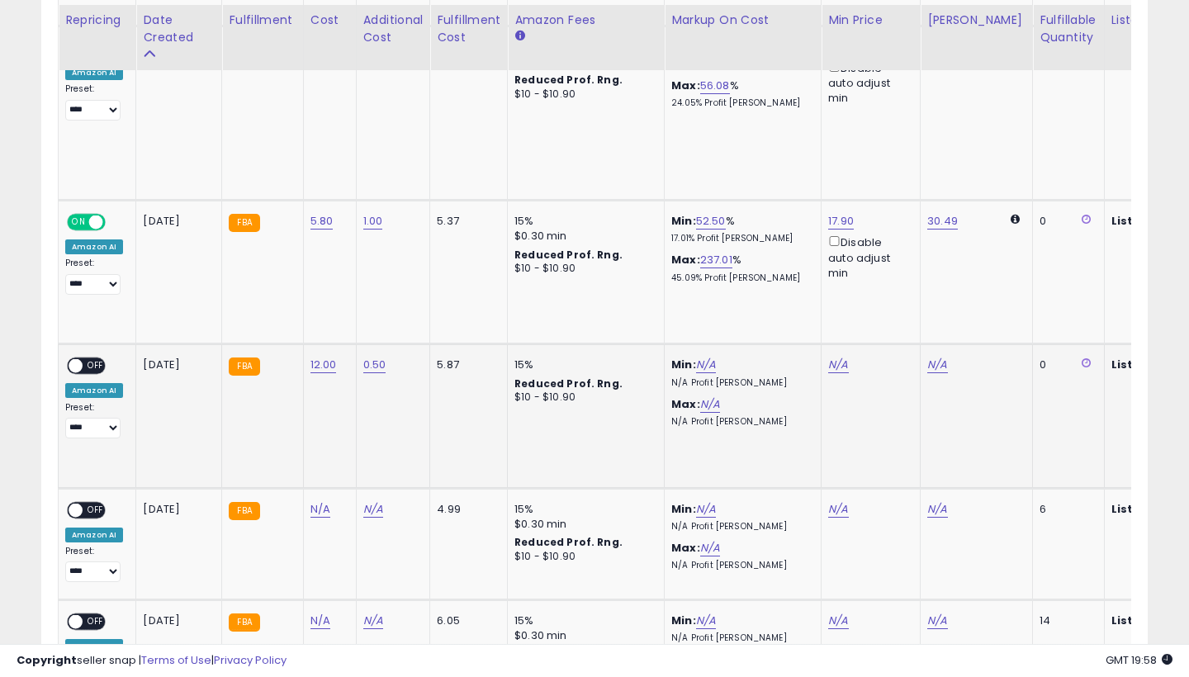
scroll to position [0, 128]
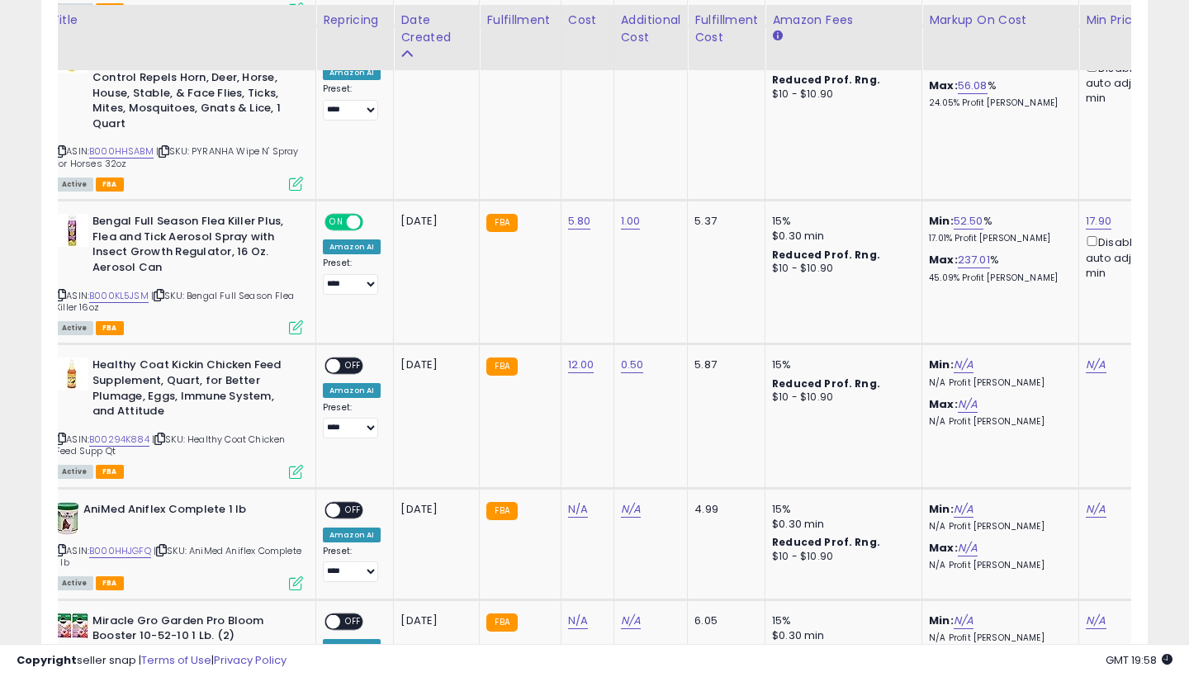
click at [624, 357] on link "0.50" at bounding box center [632, 365] width 23 height 17
type input "*"
click at [694, 292] on button "submit" at bounding box center [680, 297] width 28 height 25
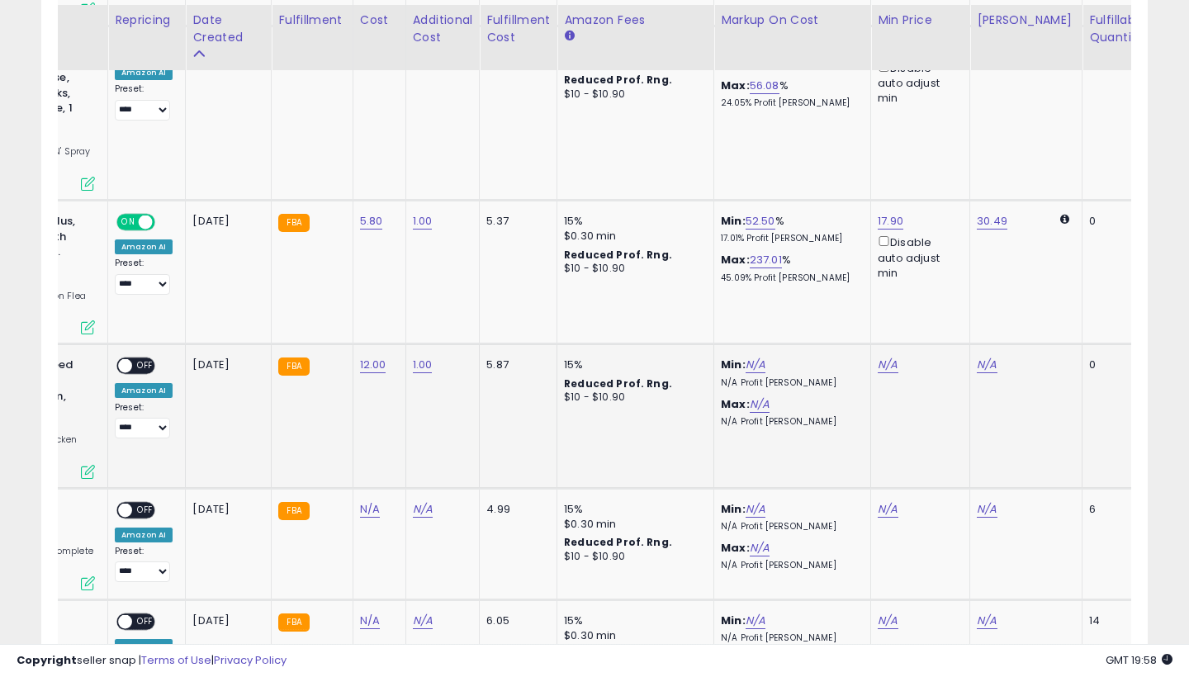
click at [885, 357] on link "N/A" at bounding box center [888, 365] width 20 height 17
type input "*****"
click at [951, 276] on button "submit" at bounding box center [937, 280] width 28 height 25
click at [883, 377] on div "Disable auto adjust min" at bounding box center [917, 401] width 79 height 48
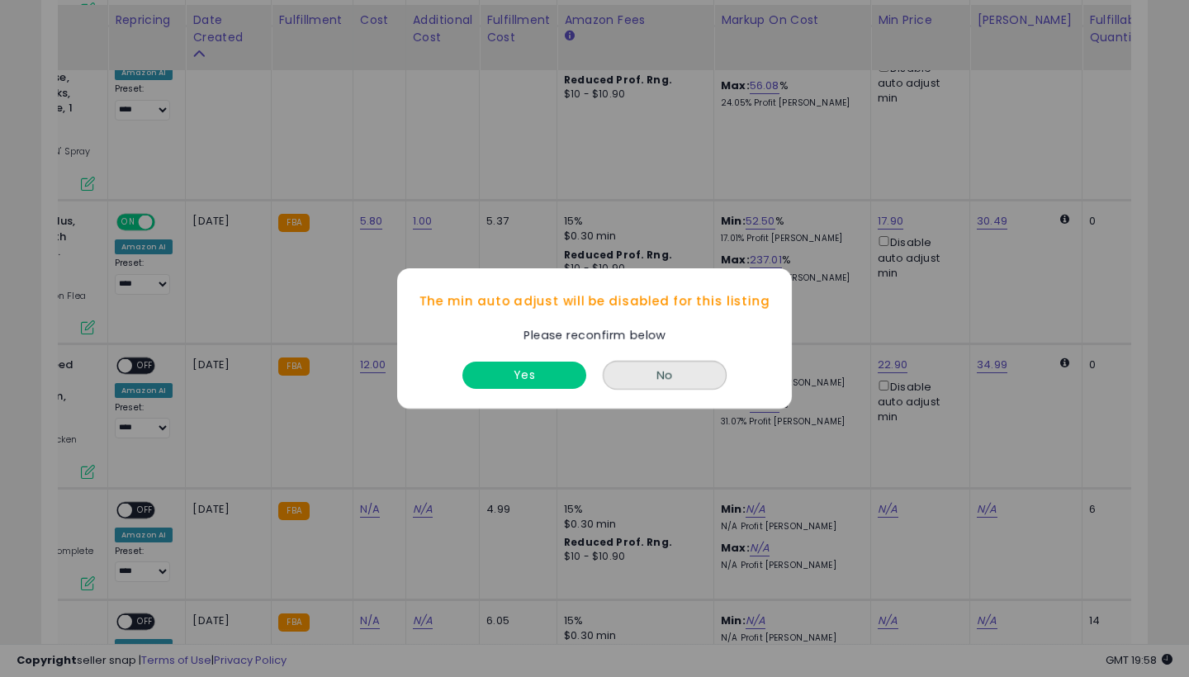
click at [495, 374] on button "Yes" at bounding box center [524, 375] width 124 height 27
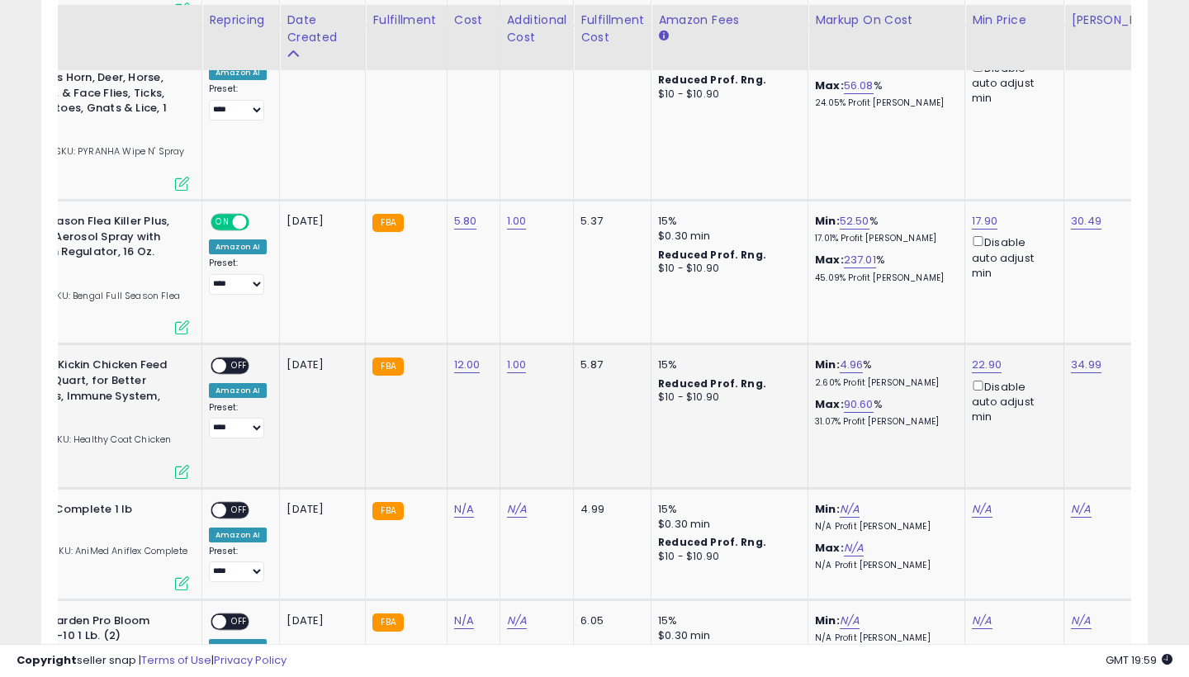
scroll to position [0, 179]
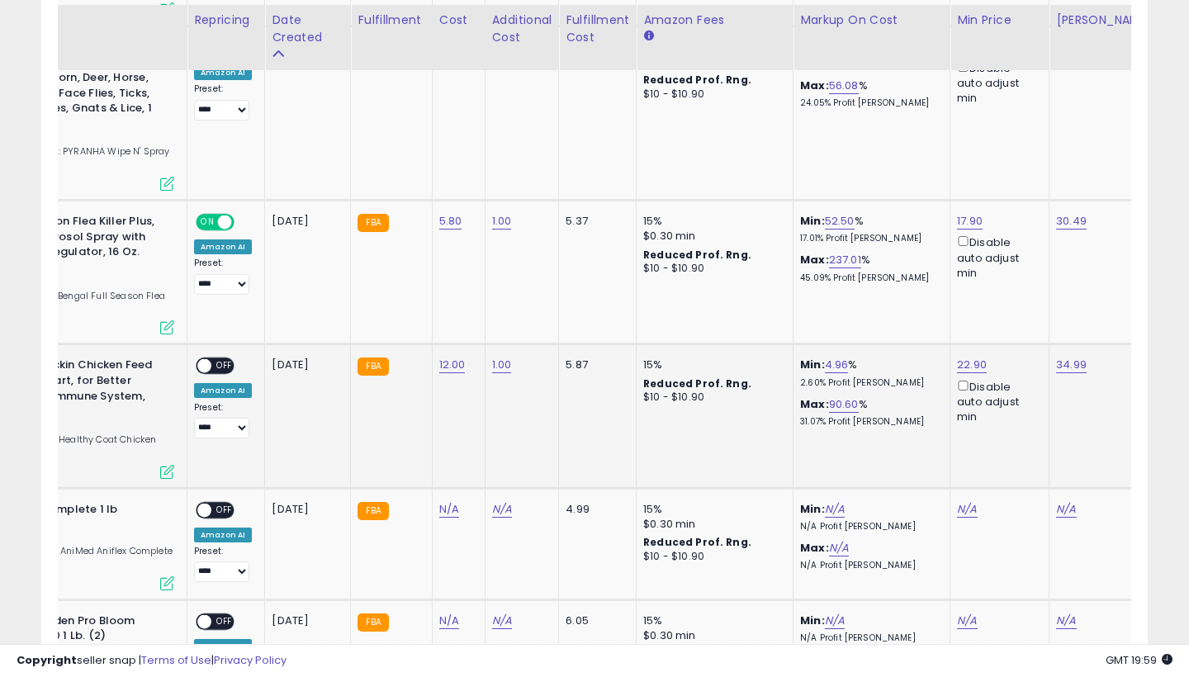
click at [964, 357] on link "22.90" at bounding box center [972, 365] width 30 height 17
click at [1035, 276] on button "submit" at bounding box center [1021, 280] width 28 height 25
click at [206, 359] on span at bounding box center [204, 366] width 14 height 14
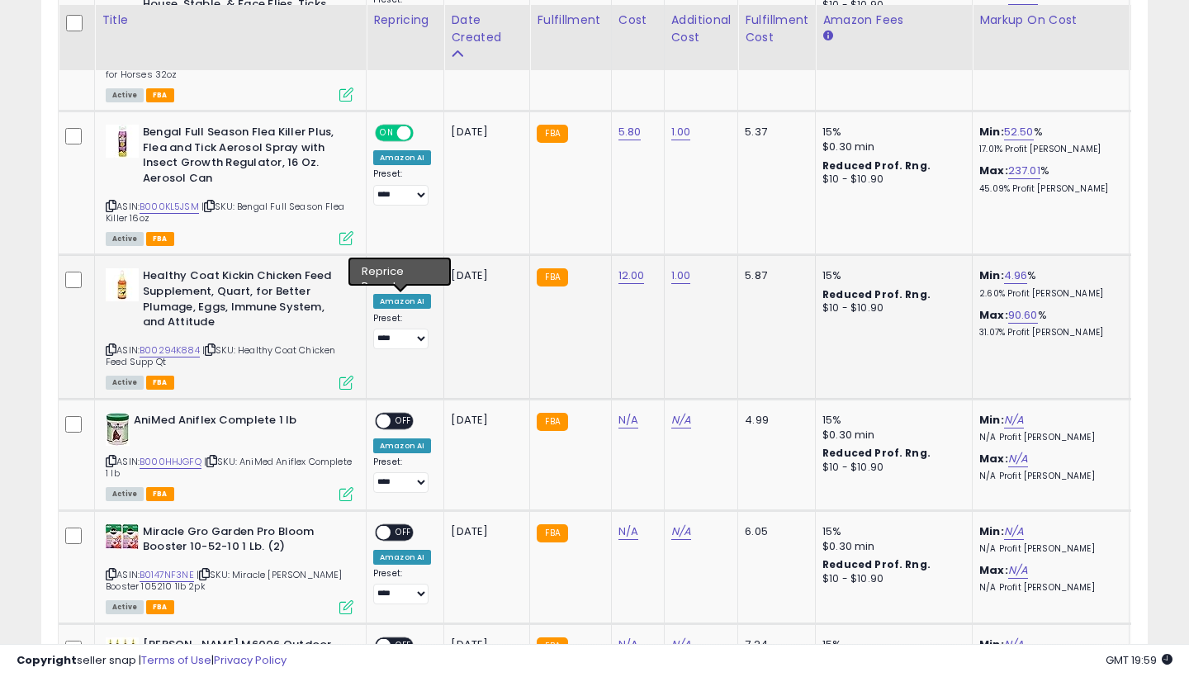
scroll to position [1201, 0]
click at [624, 412] on link "N/A" at bounding box center [629, 420] width 20 height 17
type input "**"
click at [690, 344] on button "submit" at bounding box center [676, 349] width 28 height 25
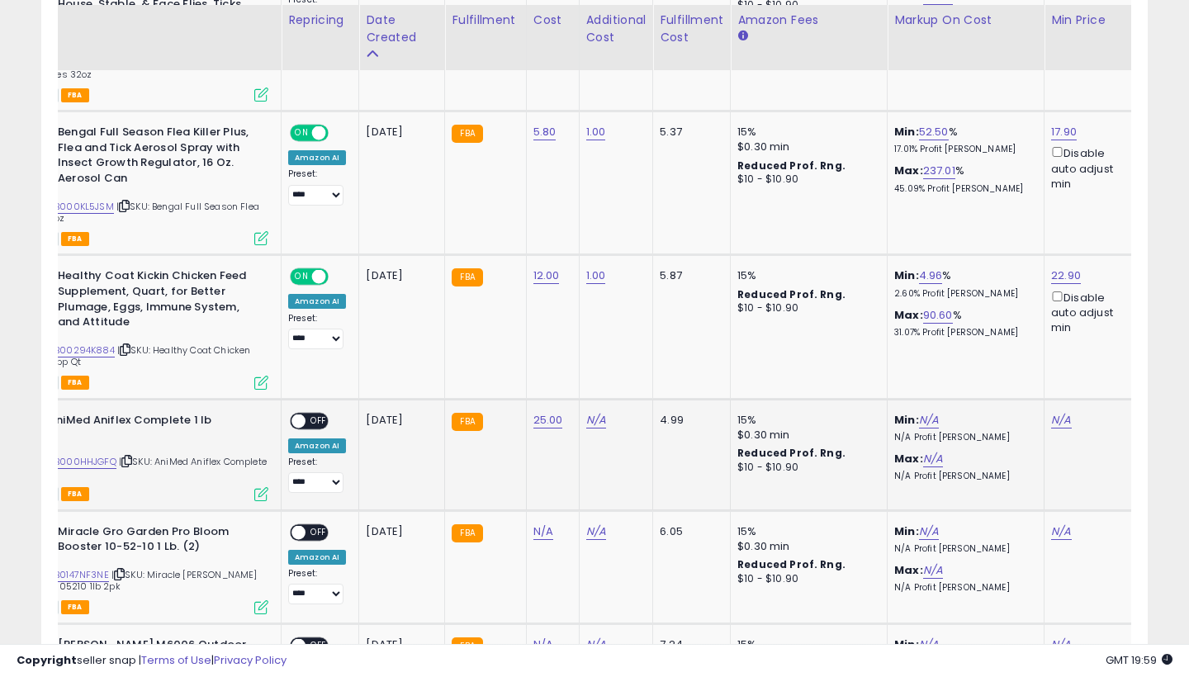
scroll to position [0, 175]
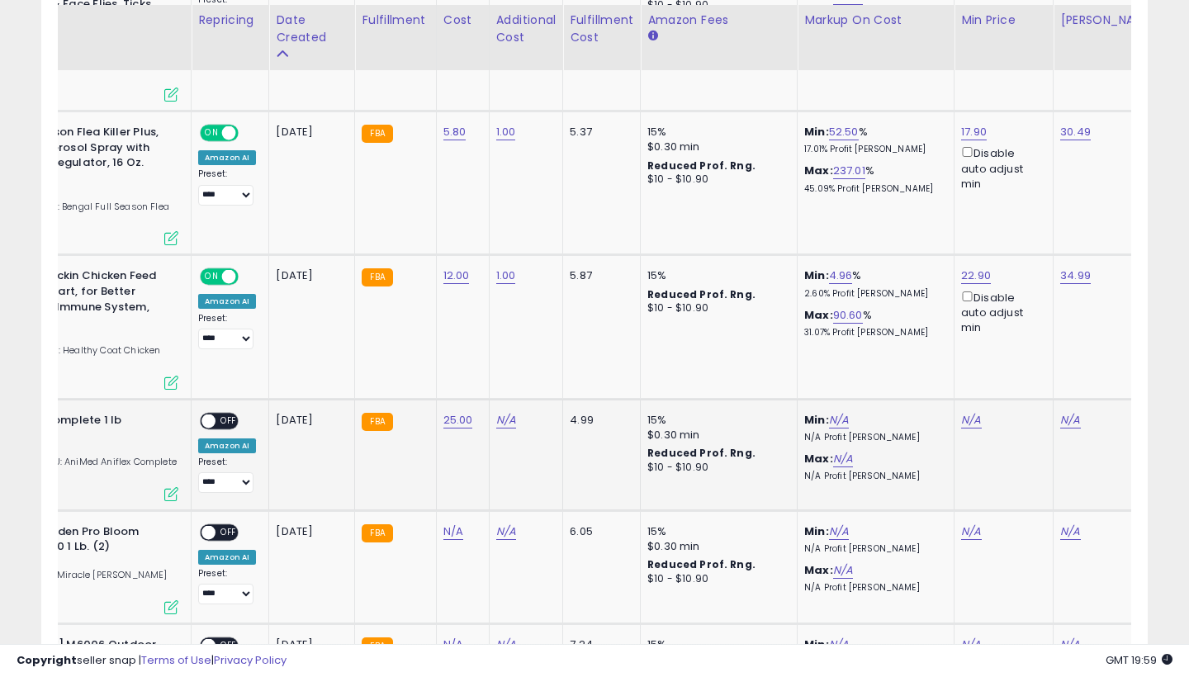
click at [970, 412] on link "N/A" at bounding box center [971, 420] width 20 height 17
type input "*****"
click at [1035, 328] on button "submit" at bounding box center [1021, 332] width 28 height 25
click at [975, 412] on link "39.99" at bounding box center [976, 420] width 30 height 17
type input "*****"
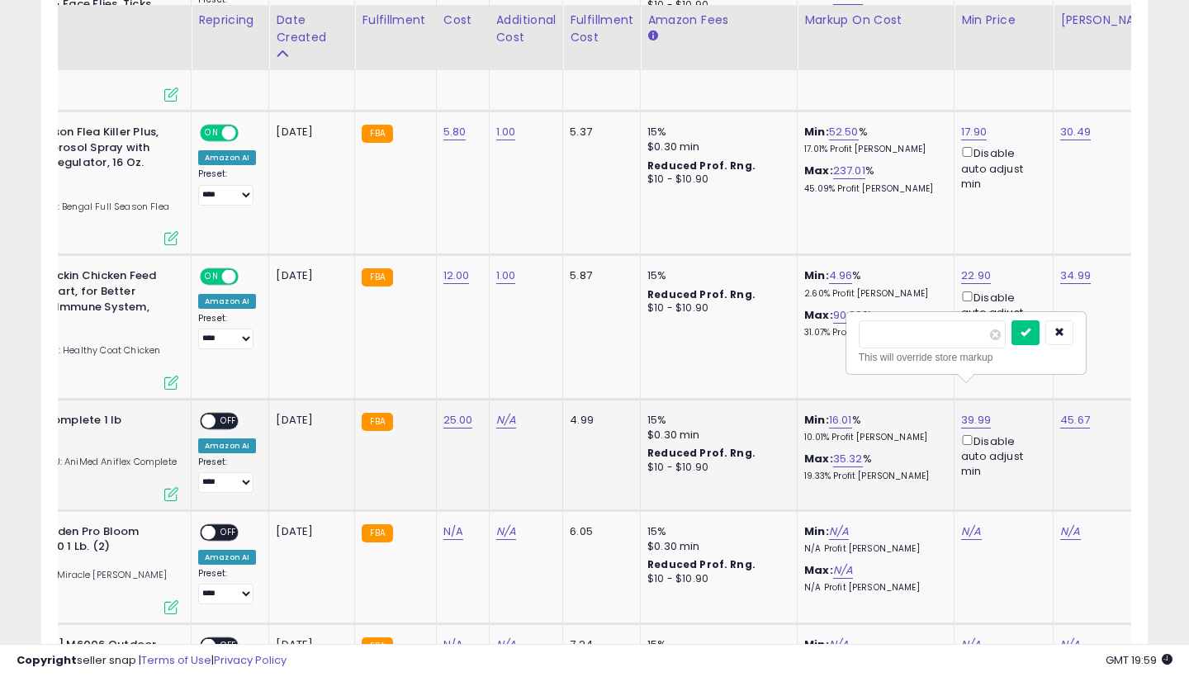
click at [1039, 328] on button "submit" at bounding box center [1026, 332] width 28 height 25
click at [965, 432] on div "Disable auto adjust min" at bounding box center [1000, 456] width 79 height 48
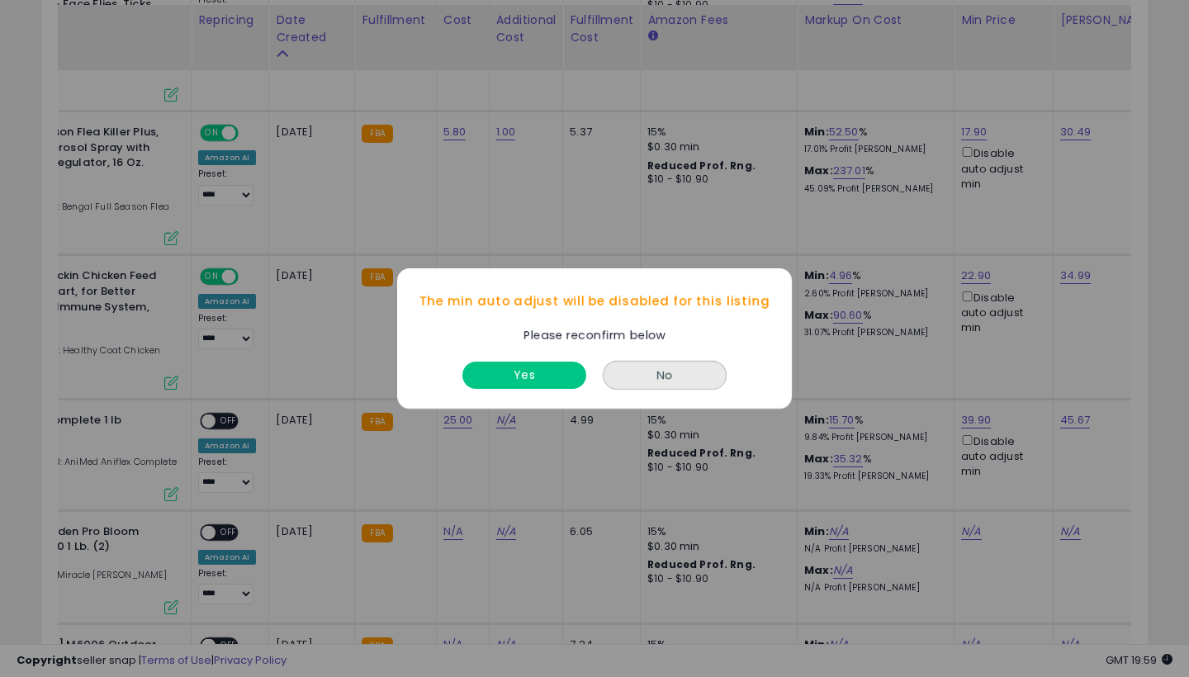
click at [530, 383] on button "Yes" at bounding box center [524, 375] width 124 height 27
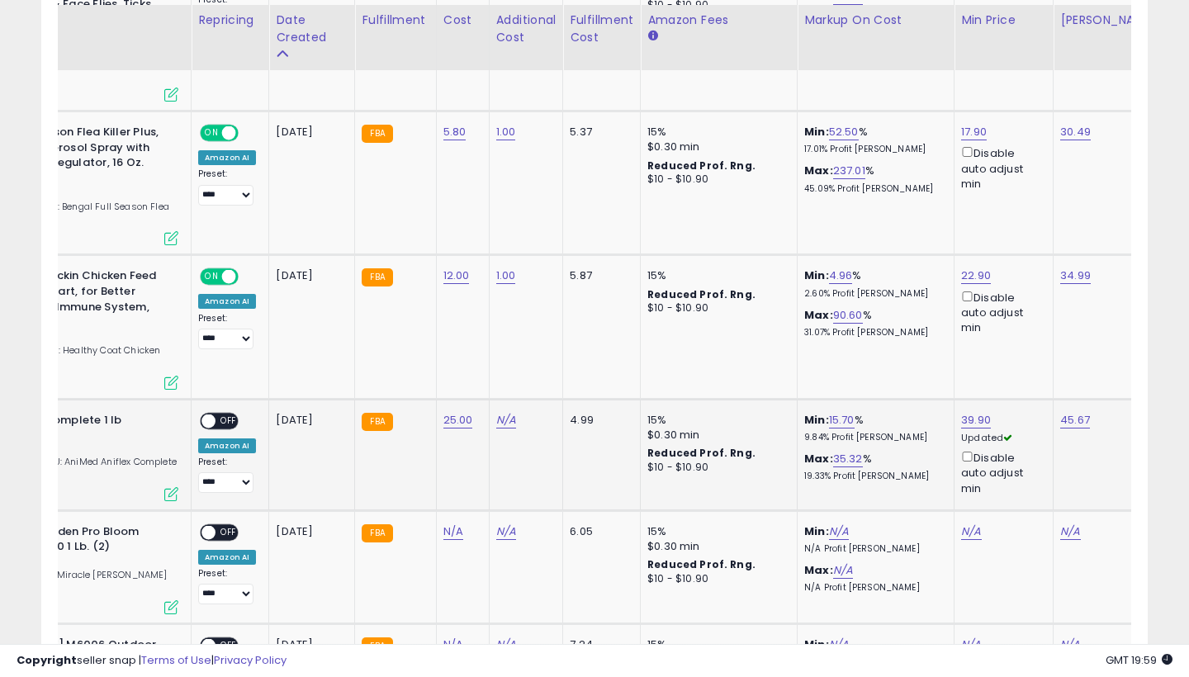
scroll to position [0, 119]
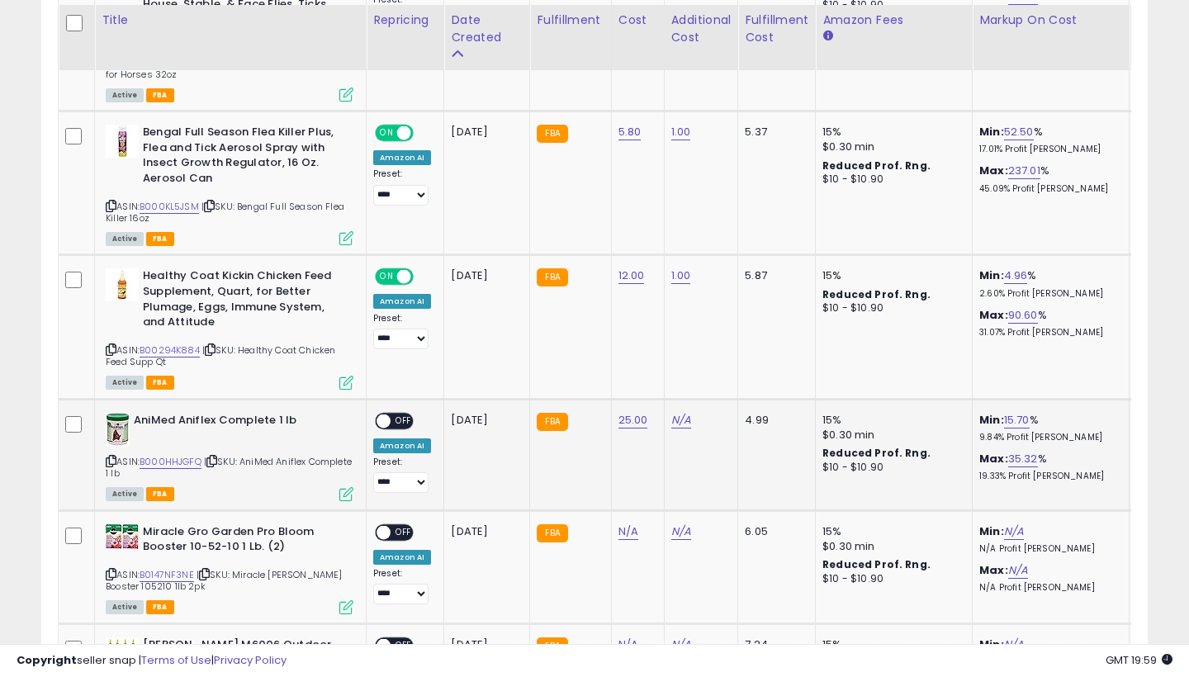
click at [394, 414] on span "OFF" at bounding box center [404, 421] width 26 height 14
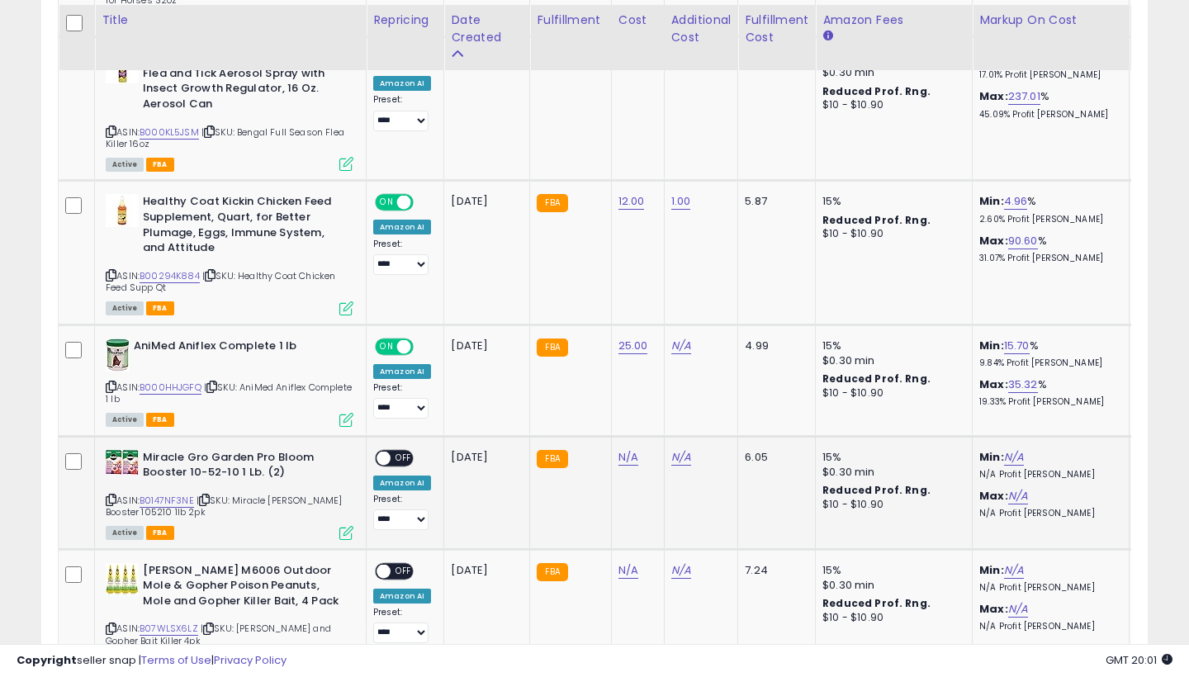
click at [633, 449] on link "N/A" at bounding box center [629, 457] width 20 height 17
type input "***"
click at [690, 381] on button "submit" at bounding box center [676, 385] width 28 height 25
click at [681, 436] on td "N/A" at bounding box center [701, 492] width 74 height 113
click at [676, 449] on link "N/A" at bounding box center [681, 457] width 20 height 17
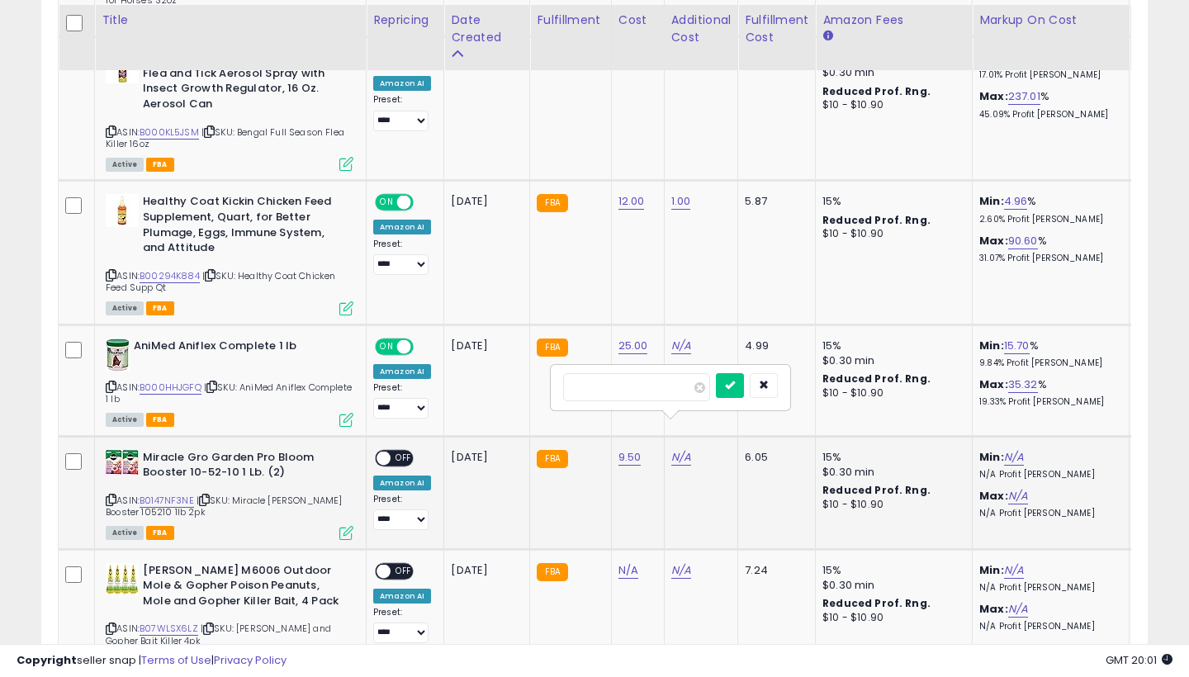
type input "*"
click at [743, 381] on button "submit" at bounding box center [730, 385] width 28 height 25
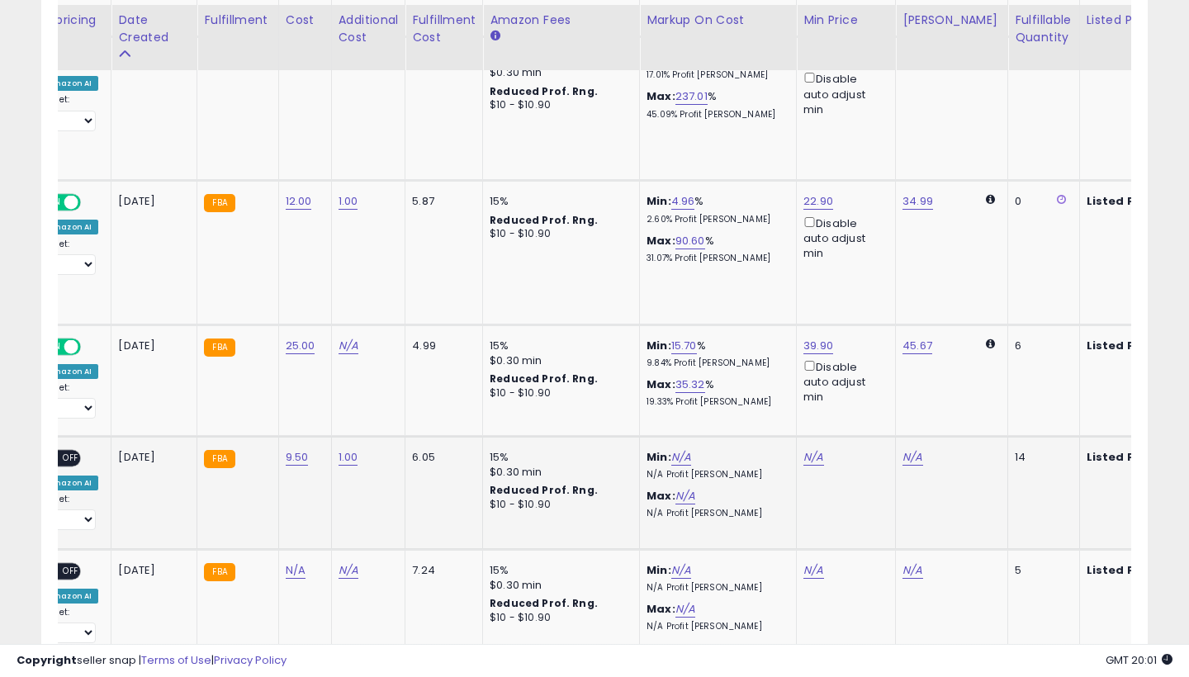
scroll to position [0, 337]
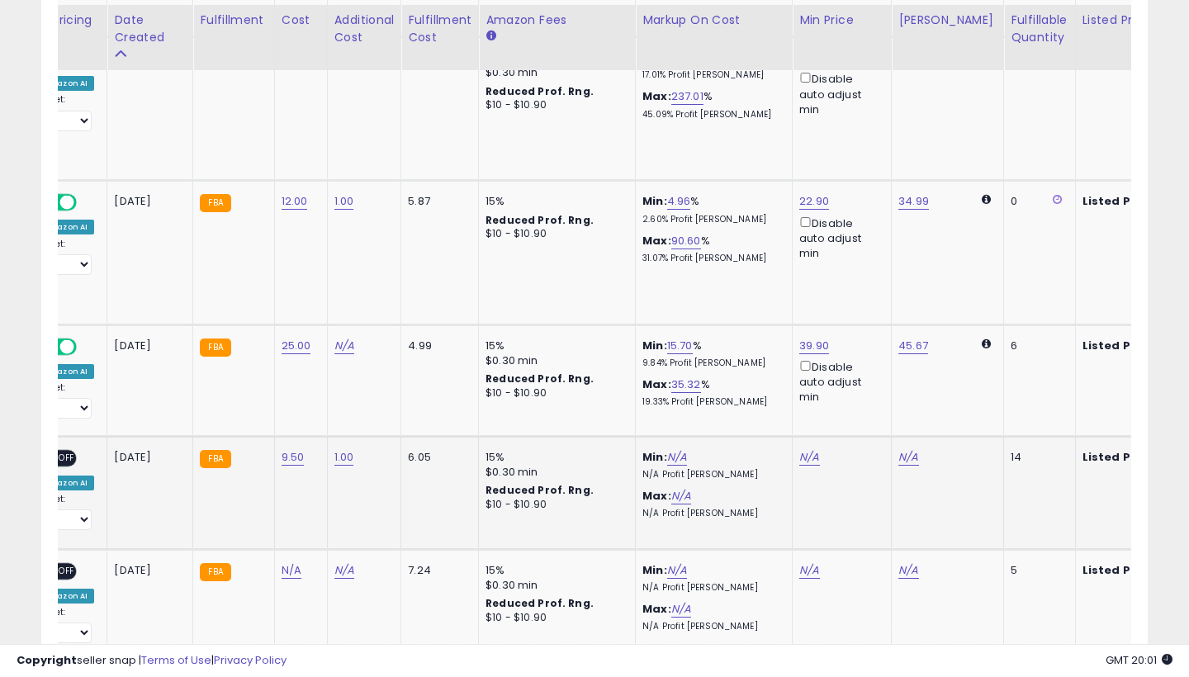
click at [800, 449] on link "N/A" at bounding box center [809, 457] width 20 height 17
type input "*****"
click at [873, 364] on button "submit" at bounding box center [859, 369] width 28 height 25
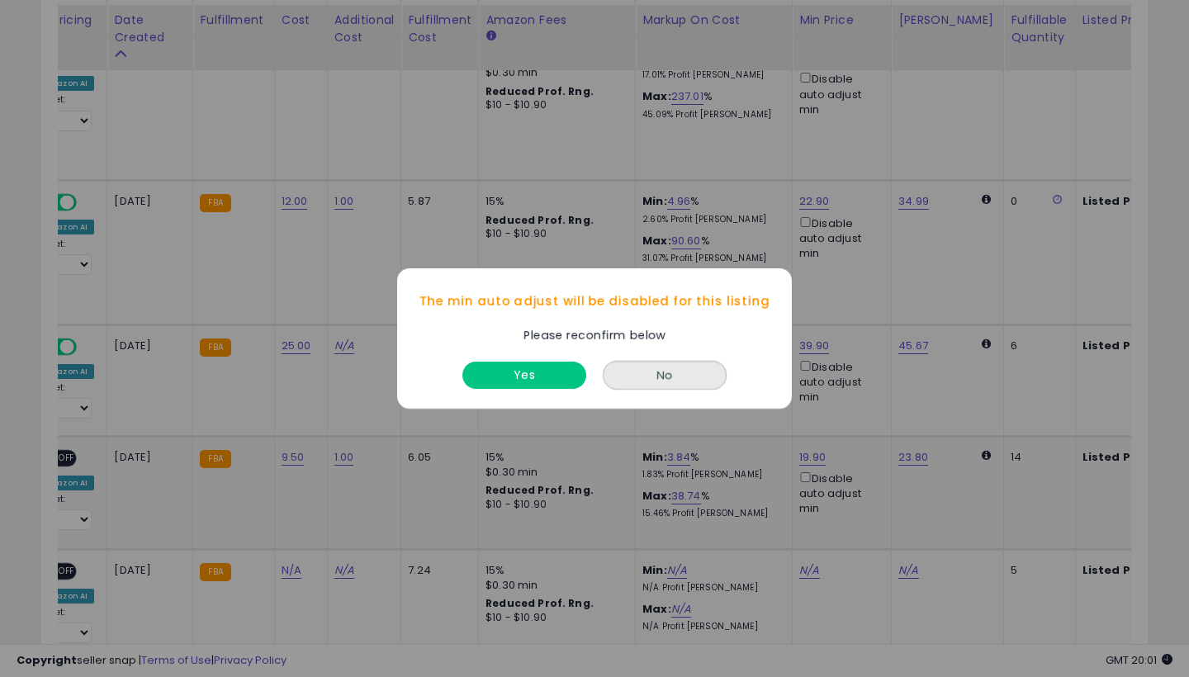
click at [543, 372] on button "Yes" at bounding box center [524, 375] width 124 height 27
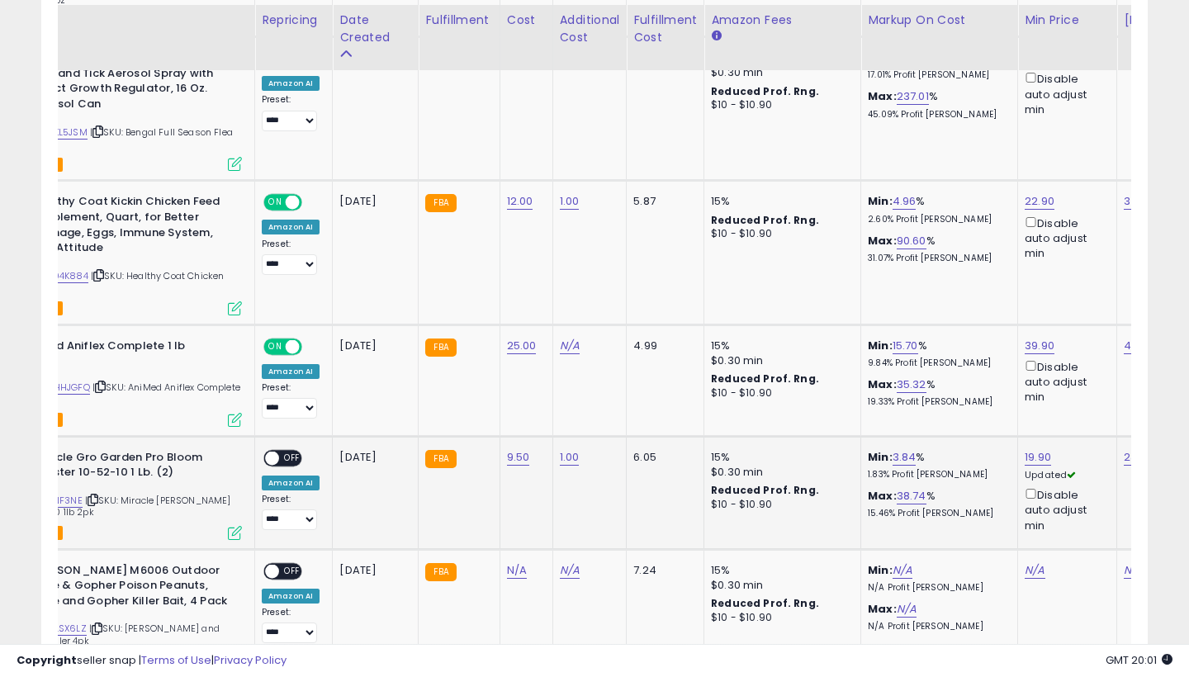
scroll to position [0, 100]
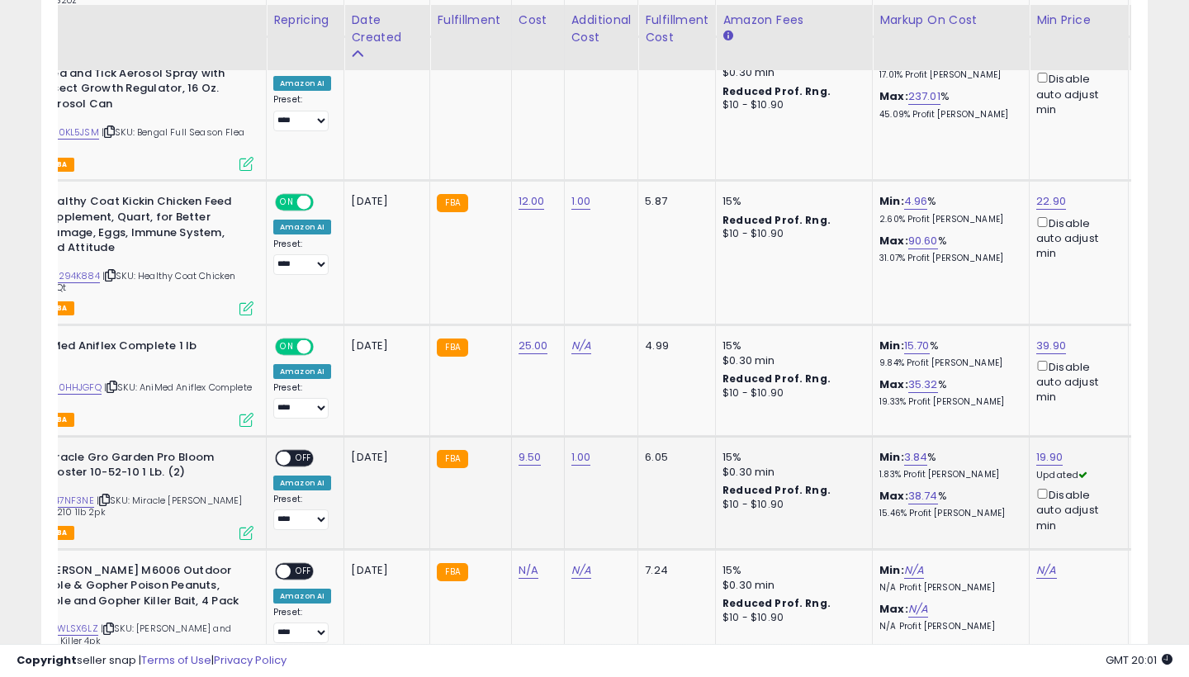
click at [286, 451] on span at bounding box center [284, 458] width 14 height 14
click at [289, 451] on span at bounding box center [284, 458] width 14 height 14
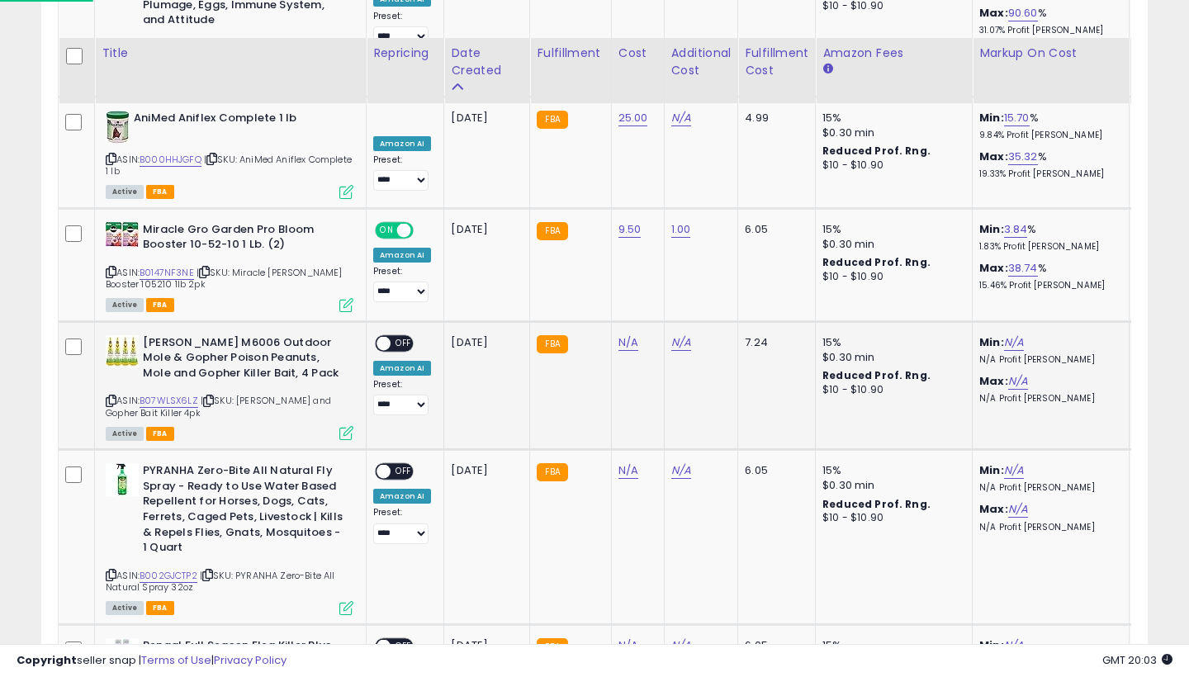
scroll to position [1496, 0]
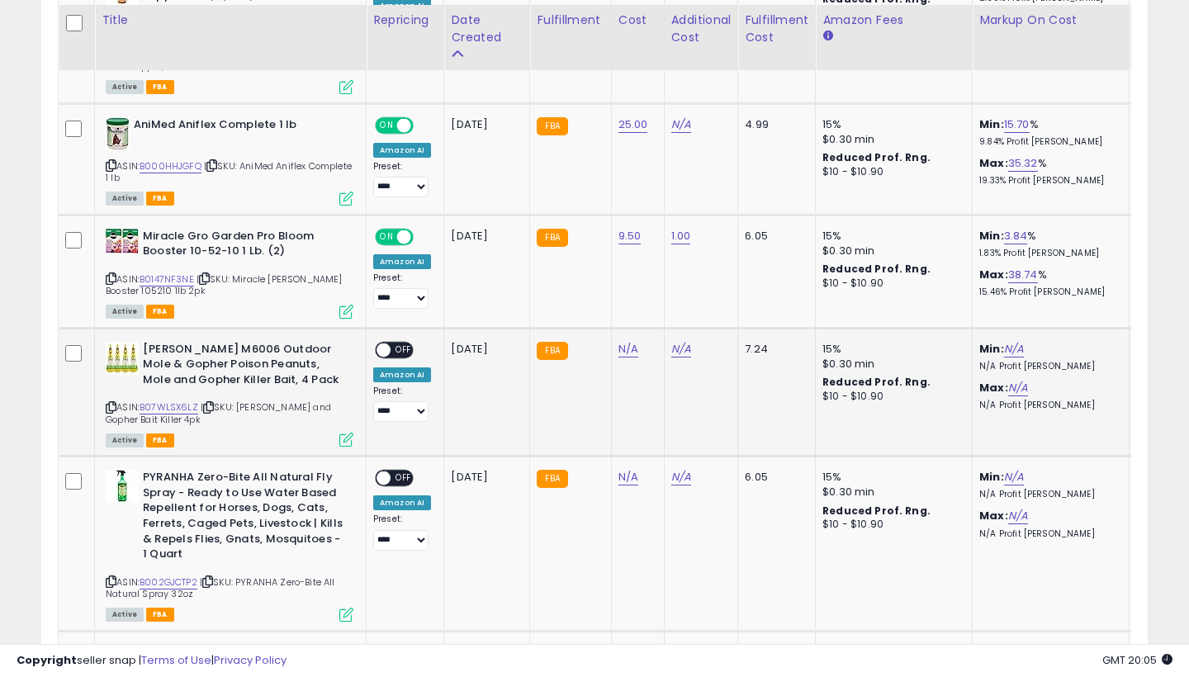
click at [176, 401] on link "B07WLSX6LZ" at bounding box center [169, 408] width 59 height 14
